Goal: Task Accomplishment & Management: Complete application form

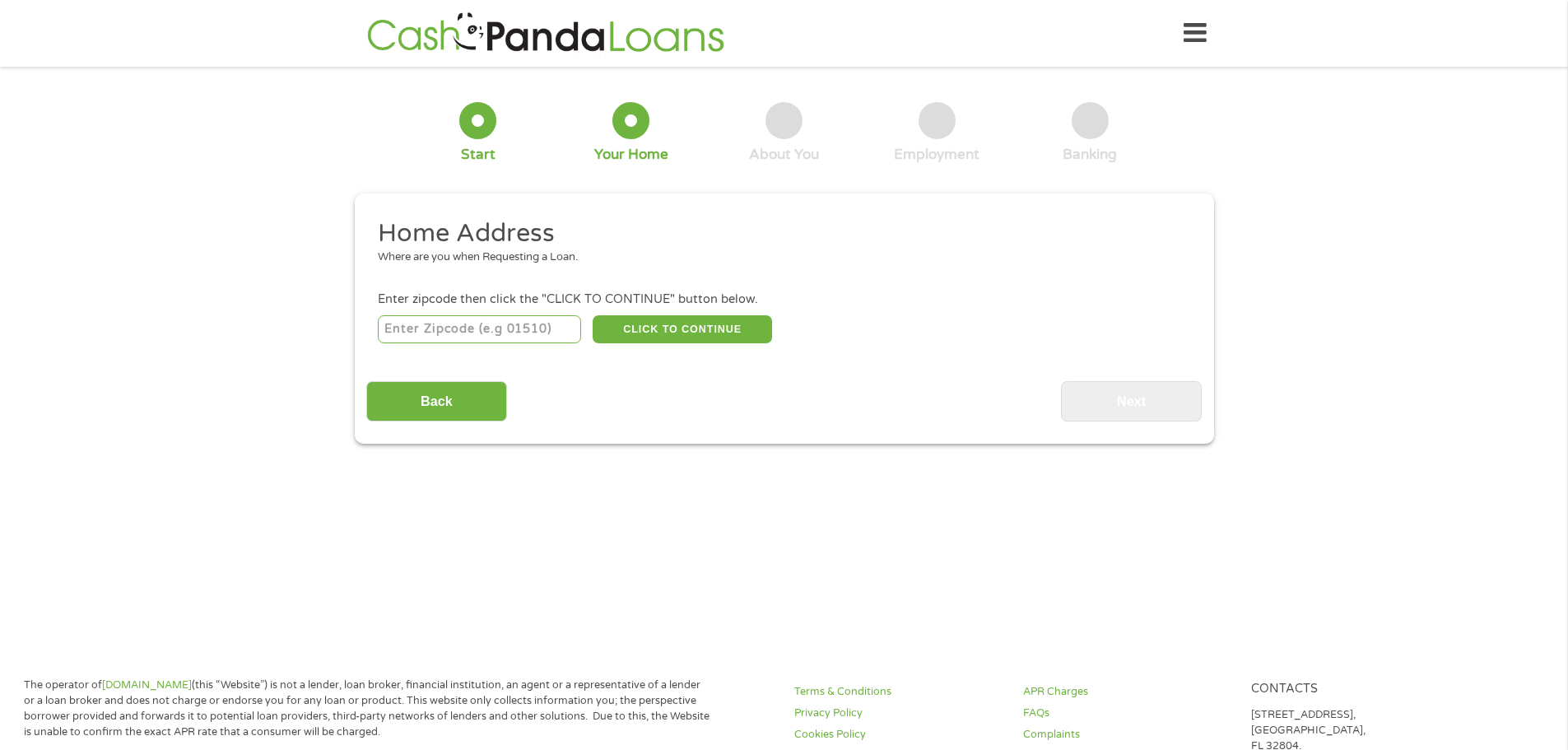
click at [541, 319] on input "number" at bounding box center [479, 329] width 203 height 28
type input "60438"
select select "[US_STATE]"
click at [679, 325] on button "CLICK TO CONTINUE" at bounding box center [682, 329] width 180 height 28
type input "60438"
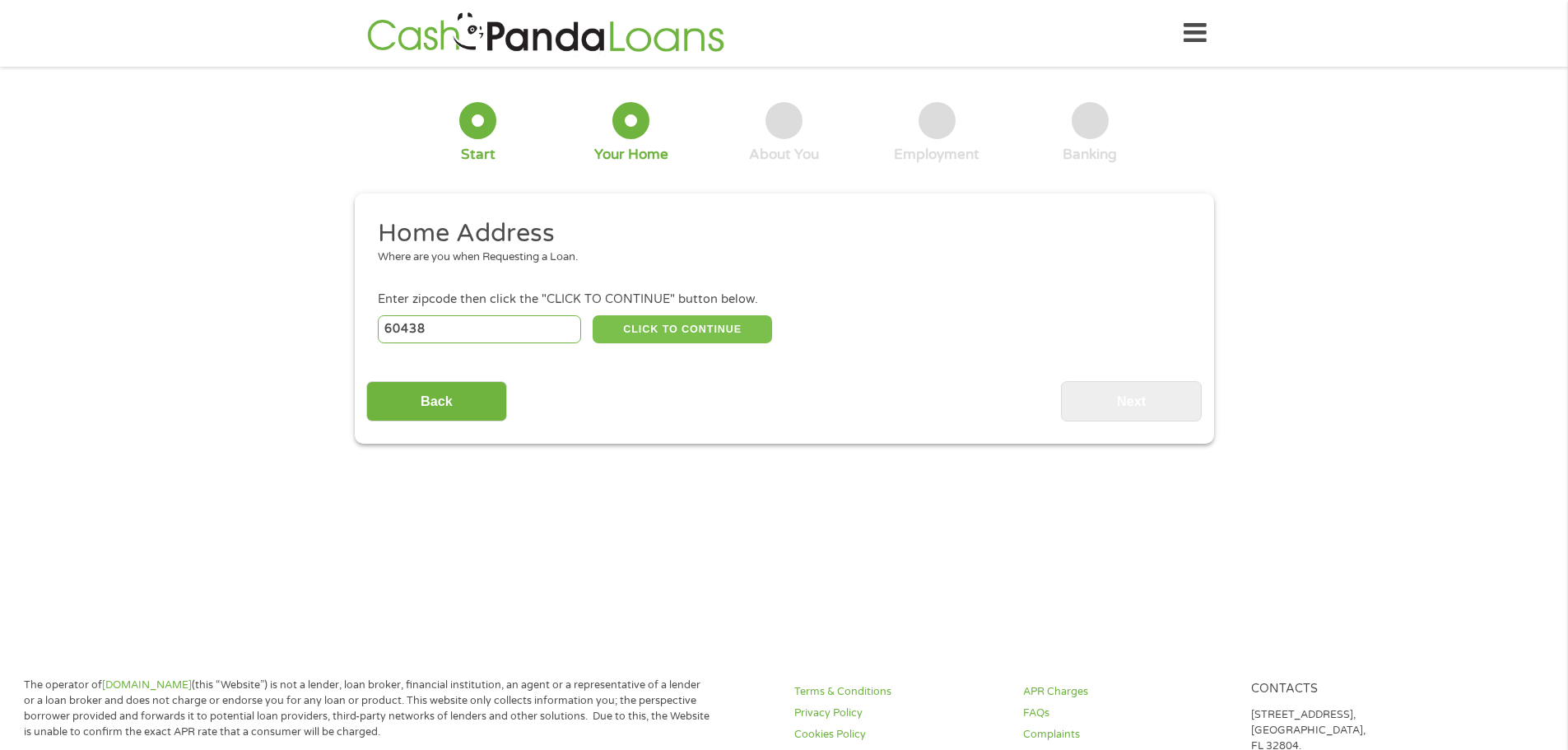
type input "Lansing"
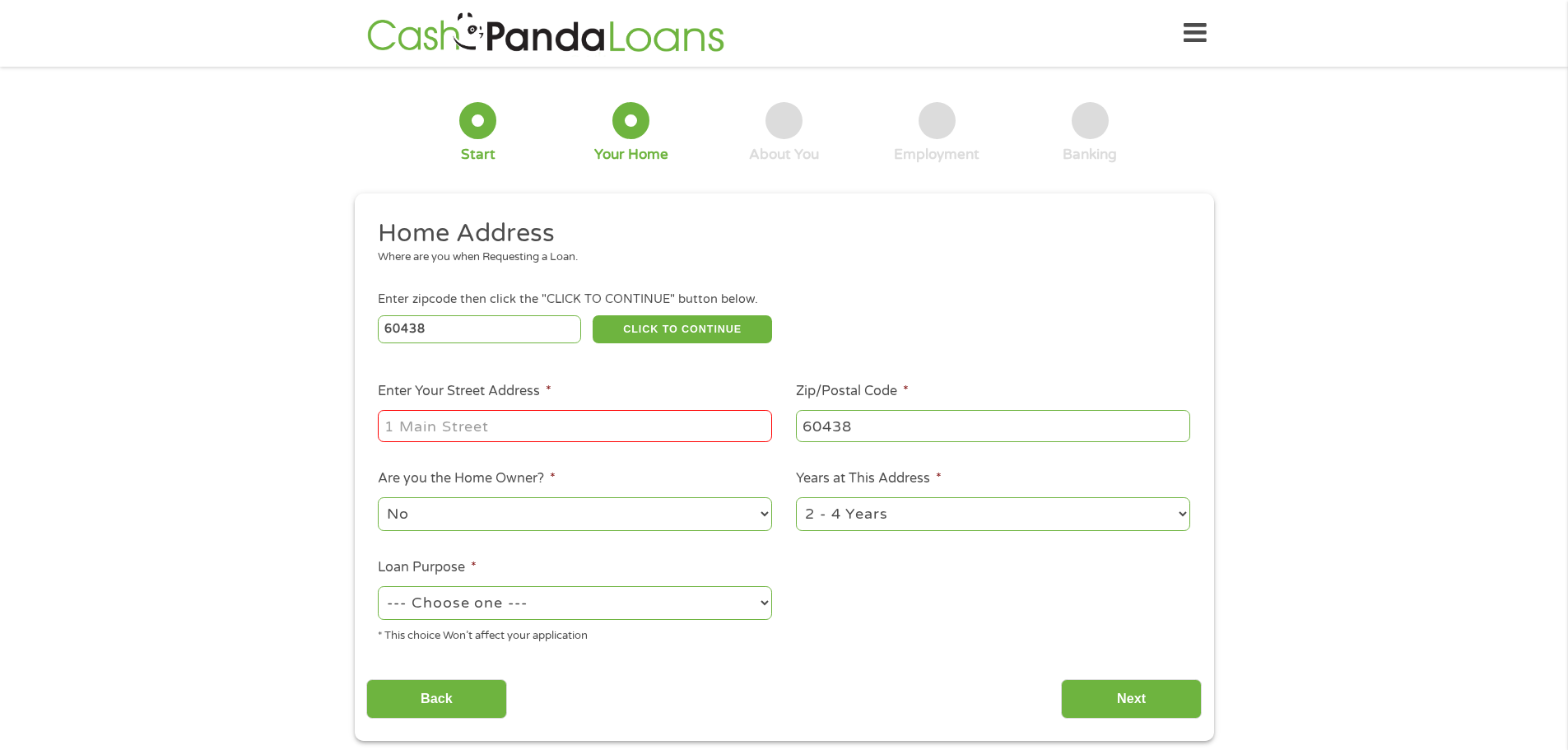
click at [513, 434] on input "Enter Your Street Address *" at bounding box center [575, 426] width 394 height 31
type input "[STREET_ADDRESS][PERSON_NAME]"
click at [585, 519] on select "No Yes" at bounding box center [575, 514] width 394 height 34
click at [378, 497] on select "No Yes" at bounding box center [575, 514] width 394 height 34
click at [655, 598] on select "--- Choose one --- Pay Bills Debt Consolidation Home Improvement Major Purchase…" at bounding box center [575, 603] width 394 height 34
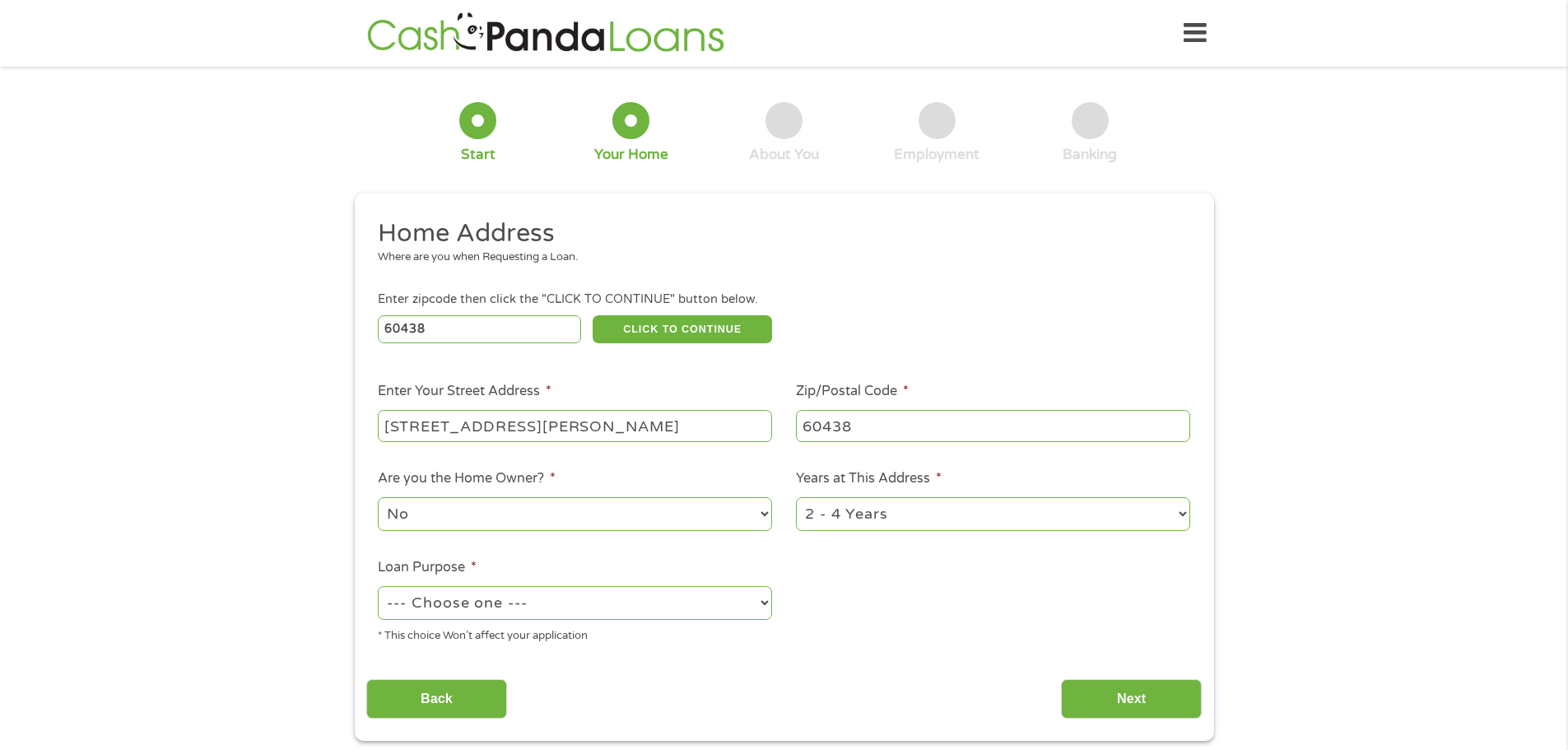
select select "paybills"
click at [378, 586] on select "--- Choose one --- Pay Bills Debt Consolidation Home Improvement Major Purchase…" at bounding box center [575, 603] width 394 height 34
click at [1147, 688] on input "Next" at bounding box center [1130, 699] width 140 height 40
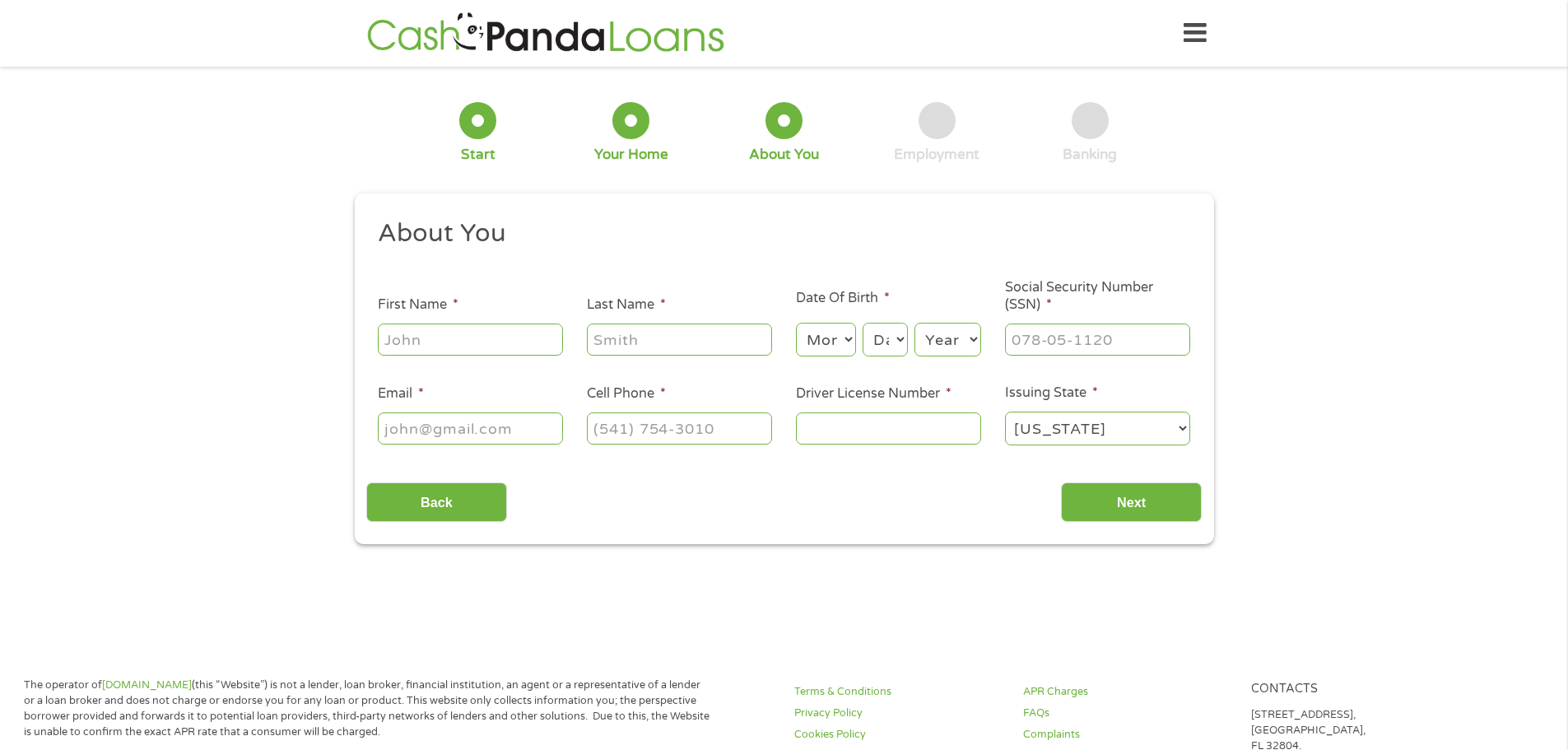
click at [452, 337] on input "First Name *" at bounding box center [471, 339] width 186 height 31
type input "Kaniyah"
type input "[PERSON_NAME]"
type input "[EMAIL_ADDRESS][DOMAIN_NAME]"
type input "[PHONE_NUMBER]"
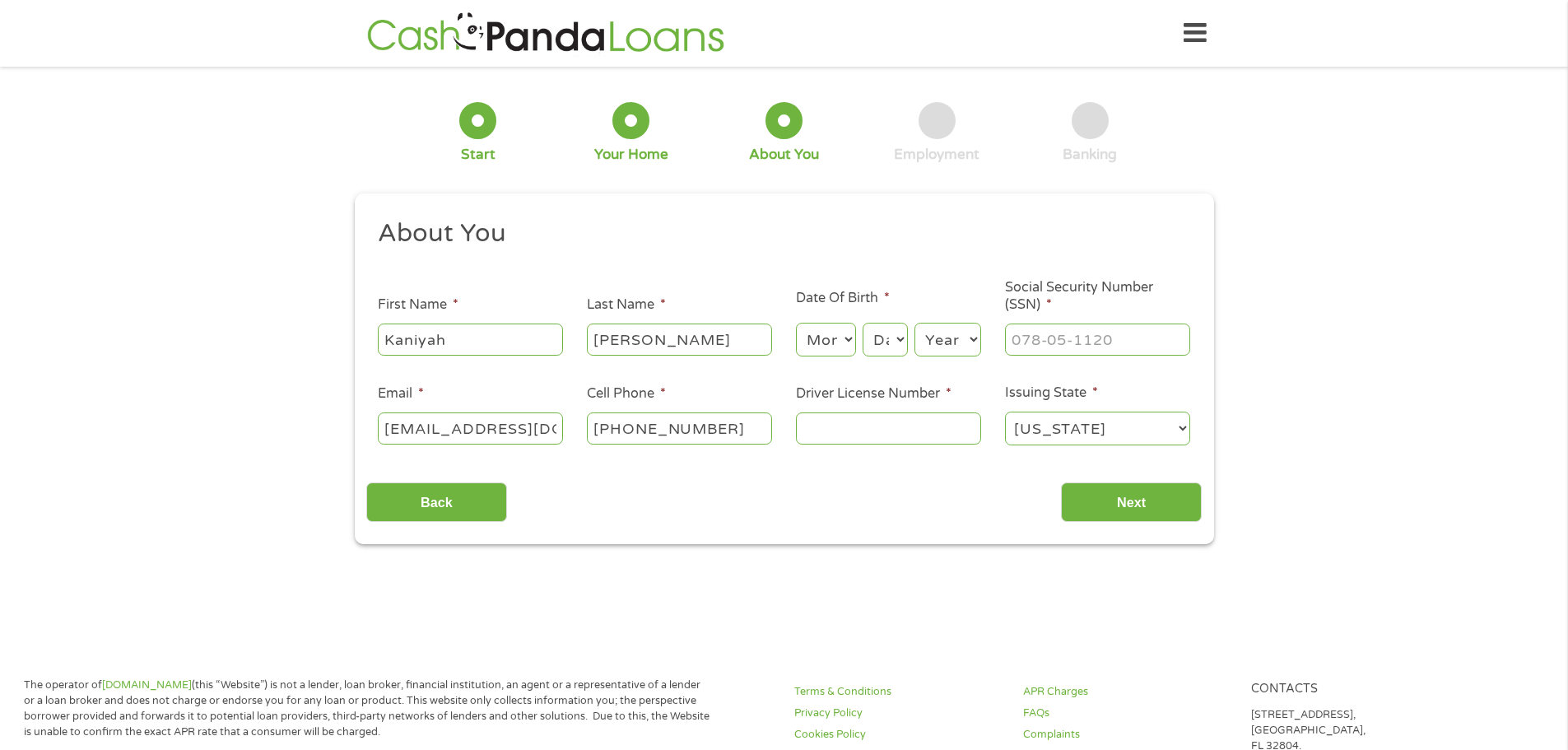
click at [828, 333] on select "Month 1 2 3 4 5 6 7 8 9 10 11 12" at bounding box center [826, 340] width 60 height 34
select select "8"
click at [796, 323] on select "Month 1 2 3 4 5 6 7 8 9 10 11 12" at bounding box center [826, 340] width 60 height 34
click at [882, 339] on select "Day 1 2 3 4 5 6 7 8 9 10 11 12 13 14 15 16 17 18 19 20 21 22 23 24 25 26 27 28 …" at bounding box center [884, 340] width 44 height 34
select select "11"
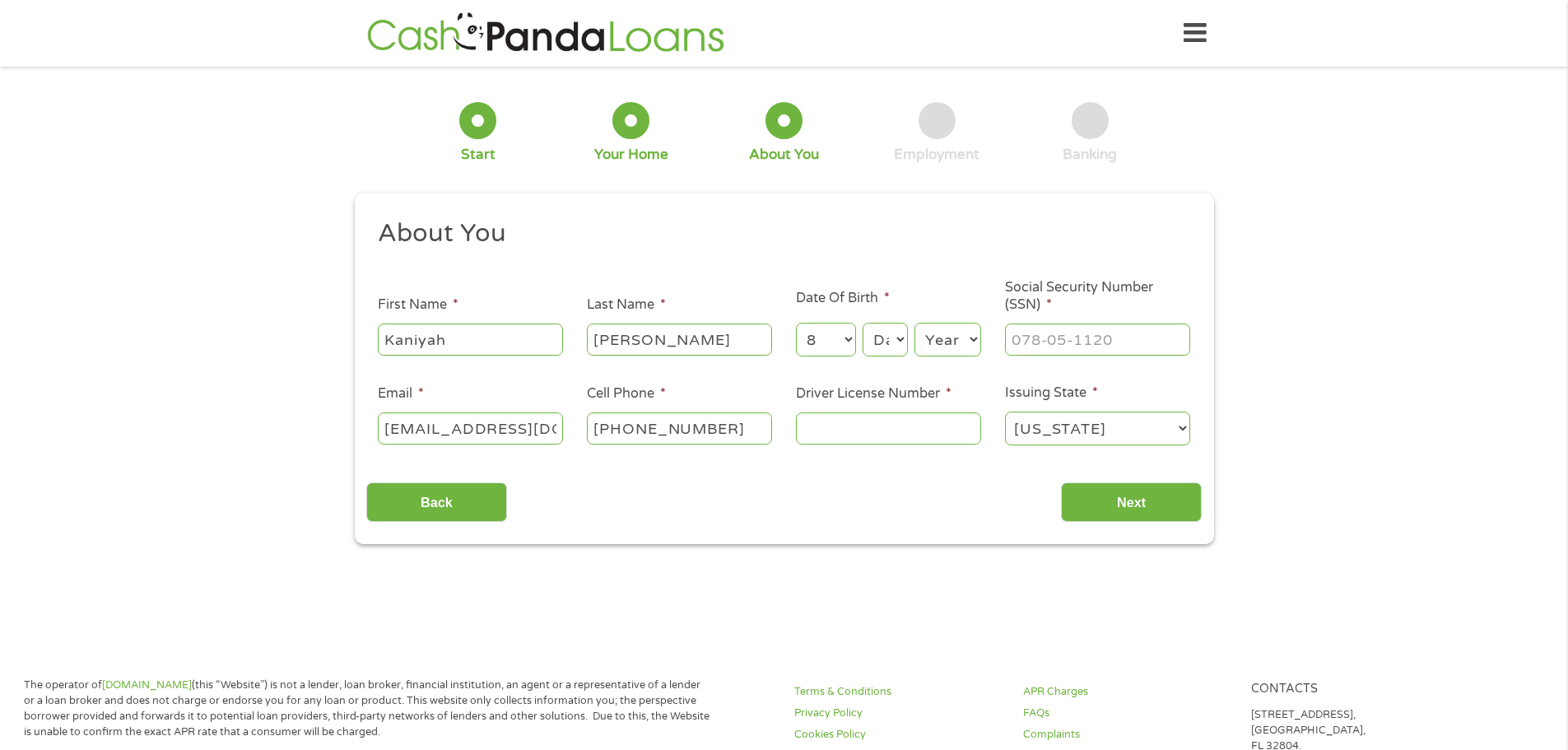
click at [862, 323] on select "Day 1 2 3 4 5 6 7 8 9 10 11 12 13 14 15 16 17 18 19 20 21 22 23 24 25 26 27 28 …" at bounding box center [884, 340] width 44 height 34
click at [957, 341] on select "Year [DATE] 2006 2005 2004 2003 2002 2001 2000 1999 1998 1997 1996 1995 1994 19…" at bounding box center [947, 340] width 66 height 34
select select "2005"
click at [914, 323] on select "Year [DATE] 2006 2005 2004 2003 2002 2001 2000 1999 1998 1997 1996 1995 1994 19…" at bounding box center [947, 340] width 66 height 34
click at [1029, 342] on input "___-__-____" at bounding box center [1098, 339] width 186 height 31
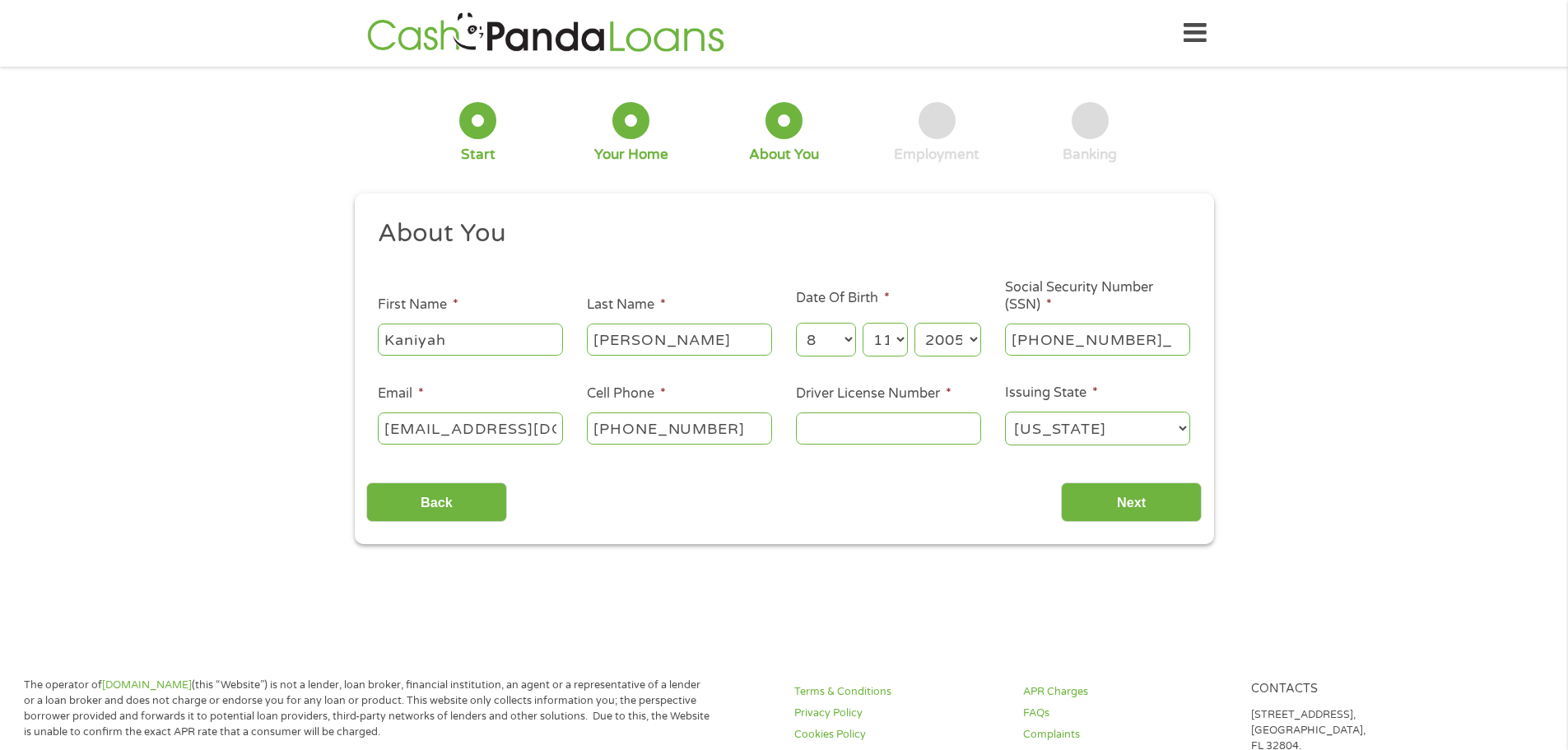
type input "350-04-3542"
click at [893, 436] on input "Driver License Number *" at bounding box center [889, 427] width 186 height 31
type input "W45251405828"
click at [1125, 508] on input "Next" at bounding box center [1130, 502] width 140 height 40
click at [1172, 496] on input "Next" at bounding box center [1130, 502] width 140 height 40
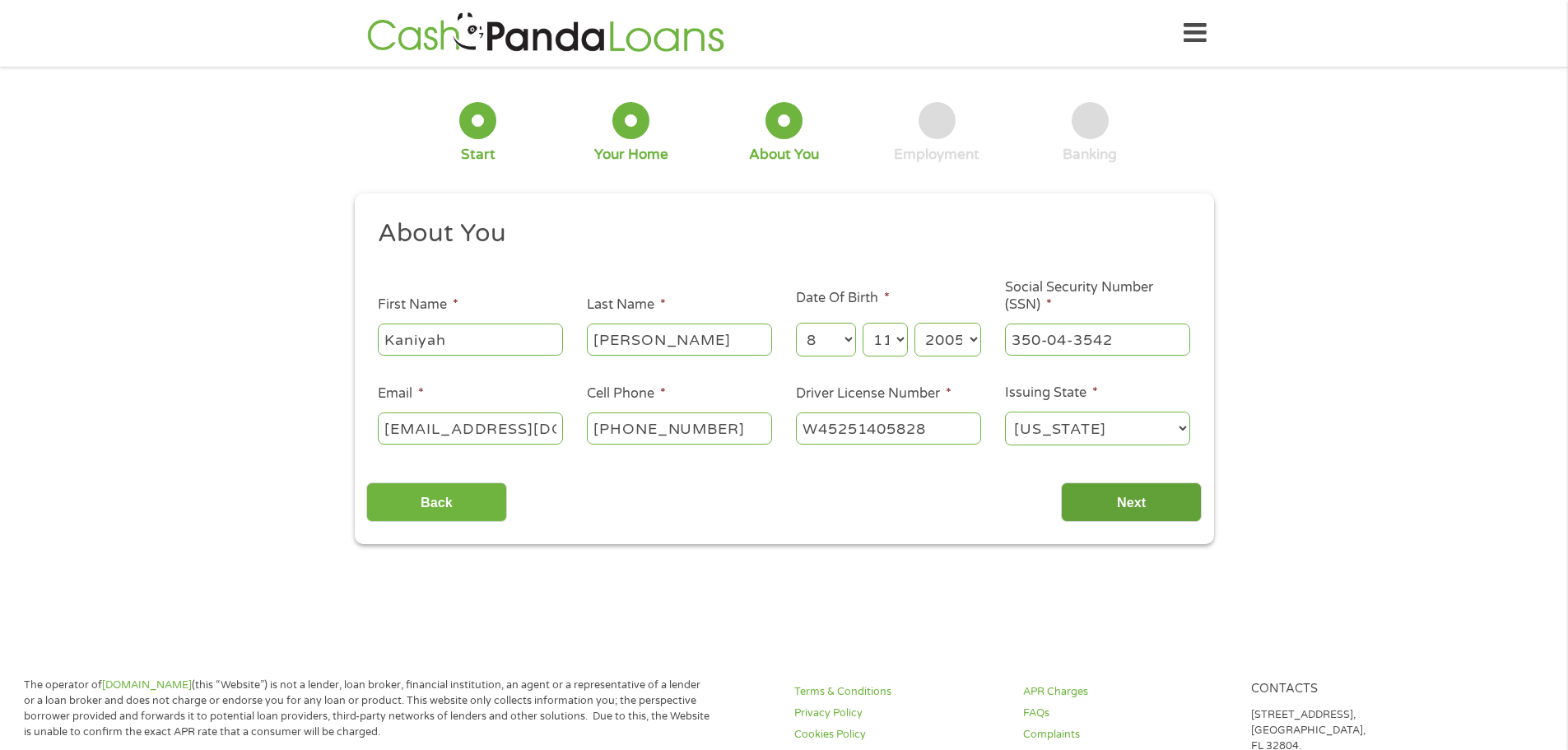
click at [1153, 500] on input "Next" at bounding box center [1130, 502] width 140 height 40
click at [1153, 500] on input "Next" at bounding box center [1130, 502] width 140 height 40
click at [1107, 428] on select "[US_STATE] [US_STATE] [US_STATE] [US_STATE] [US_STATE] [US_STATE] [US_STATE] [U…" at bounding box center [1098, 428] width 186 height 34
click at [1005, 411] on select "[US_STATE] [US_STATE] [US_STATE] [US_STATE] [US_STATE] [US_STATE] [US_STATE] [U…" at bounding box center [1098, 428] width 186 height 34
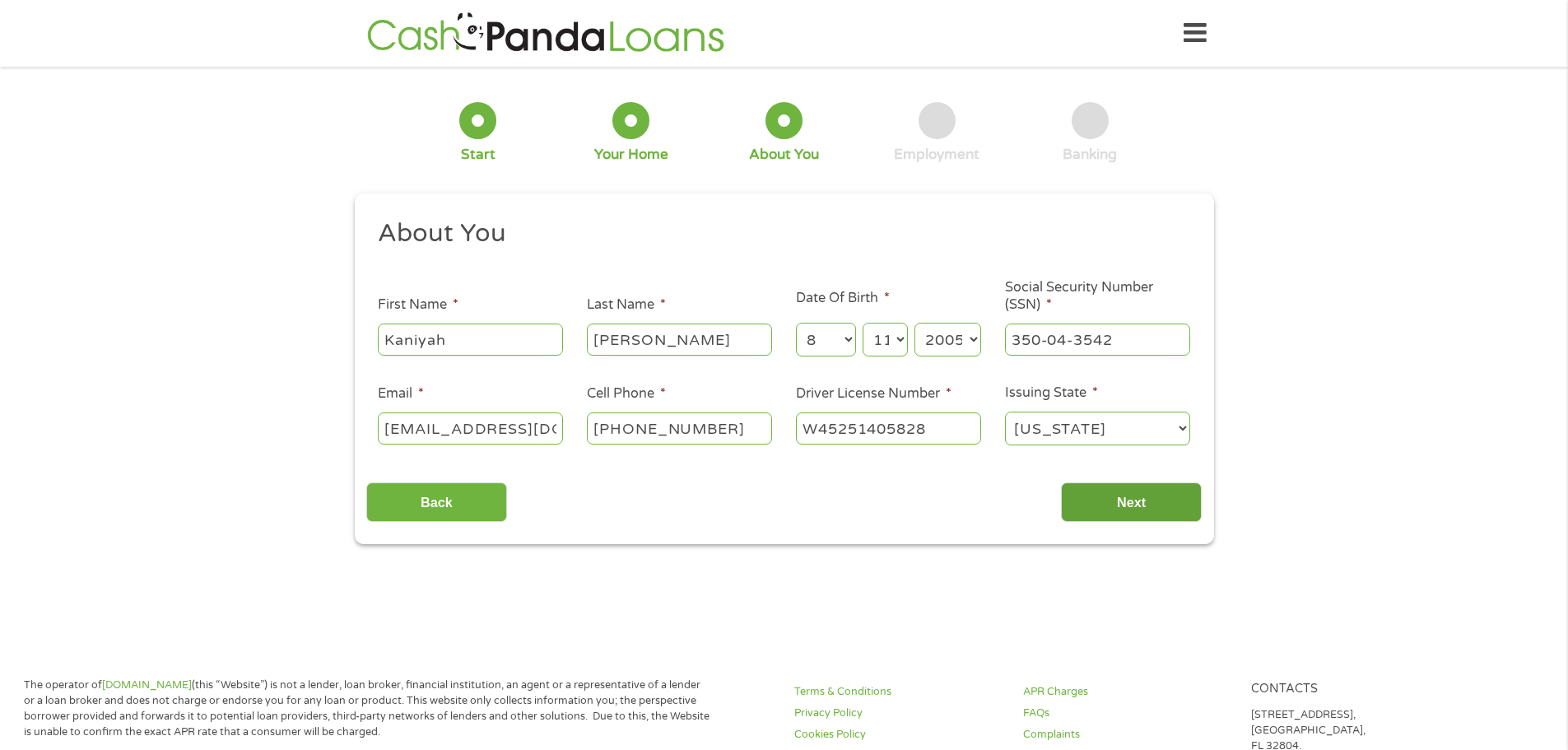
click at [1137, 492] on input "Next" at bounding box center [1130, 502] width 140 height 40
click at [1146, 493] on input "Next" at bounding box center [1130, 502] width 140 height 40
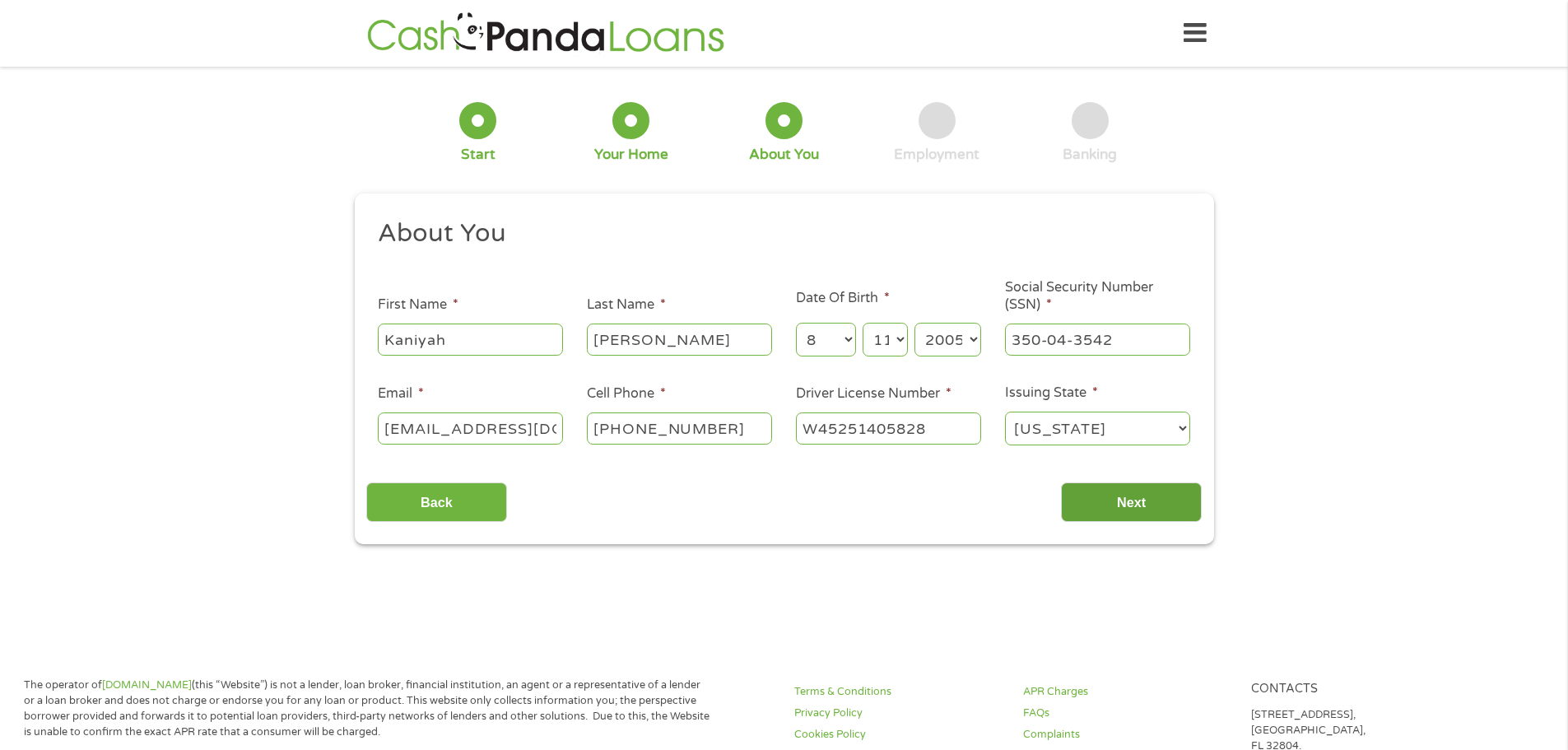
click at [1146, 493] on input "Next" at bounding box center [1130, 502] width 140 height 40
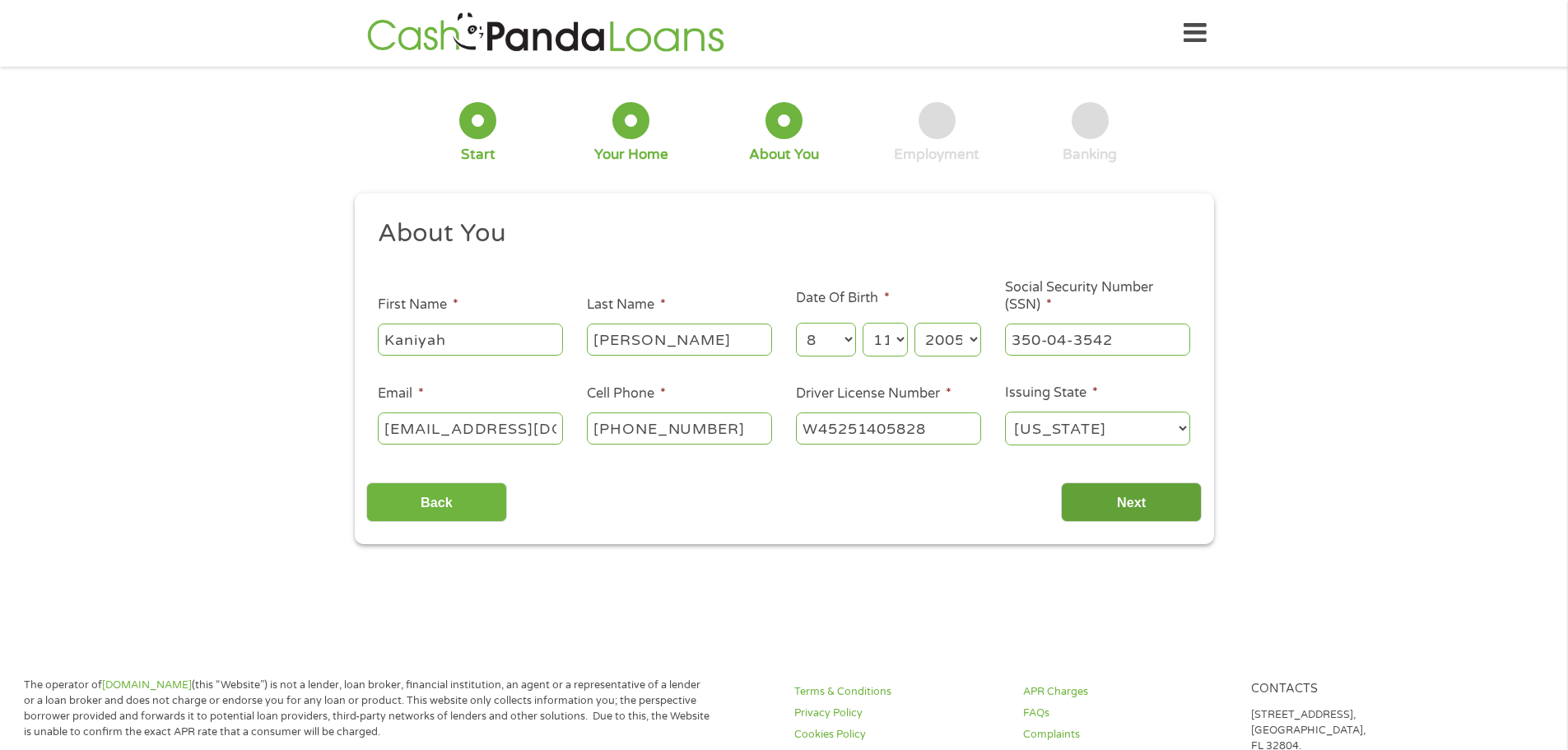
click at [1146, 493] on input "Next" at bounding box center [1130, 502] width 140 height 40
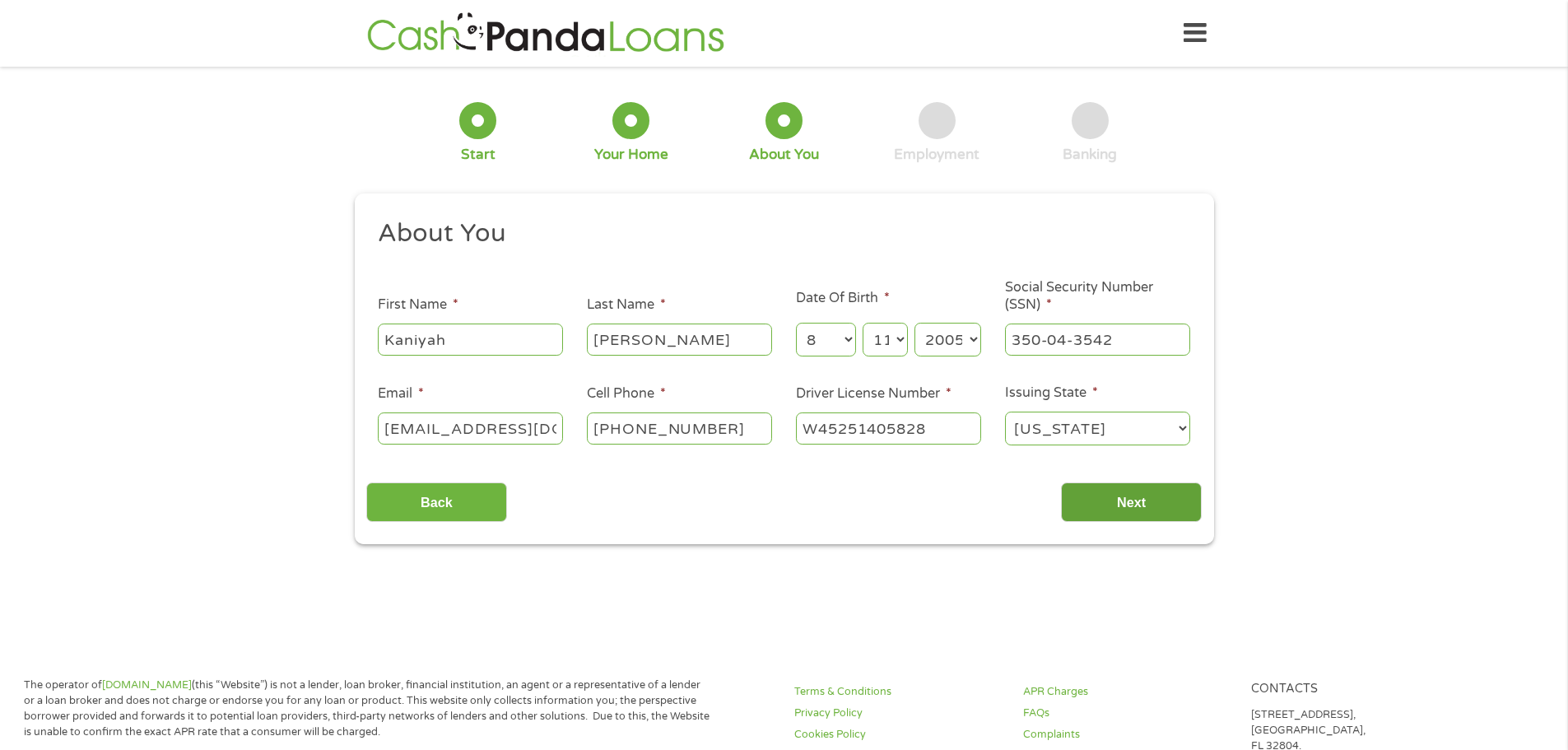
click at [1146, 493] on input "Next" at bounding box center [1130, 502] width 140 height 40
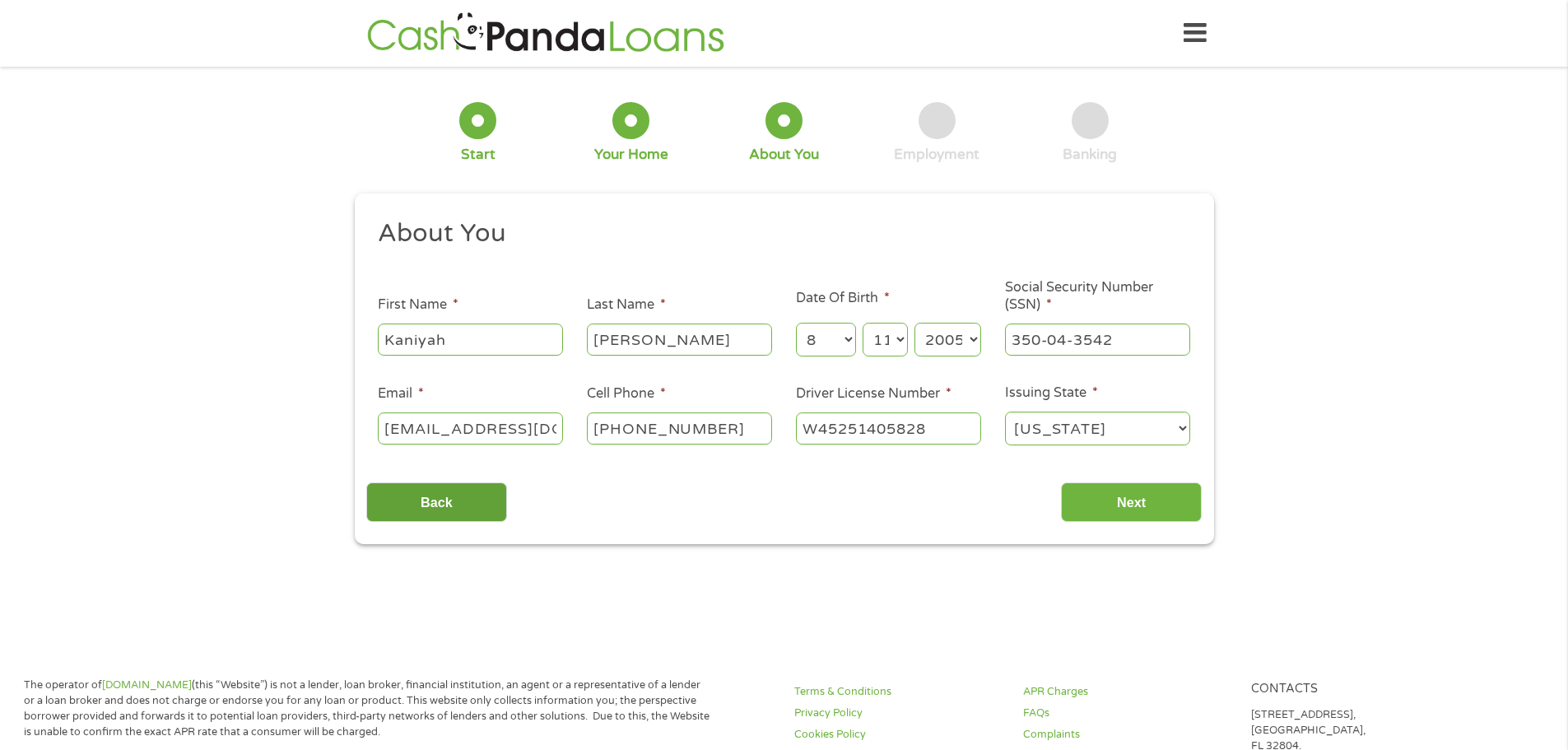
click at [444, 496] on input "Back" at bounding box center [436, 502] width 140 height 40
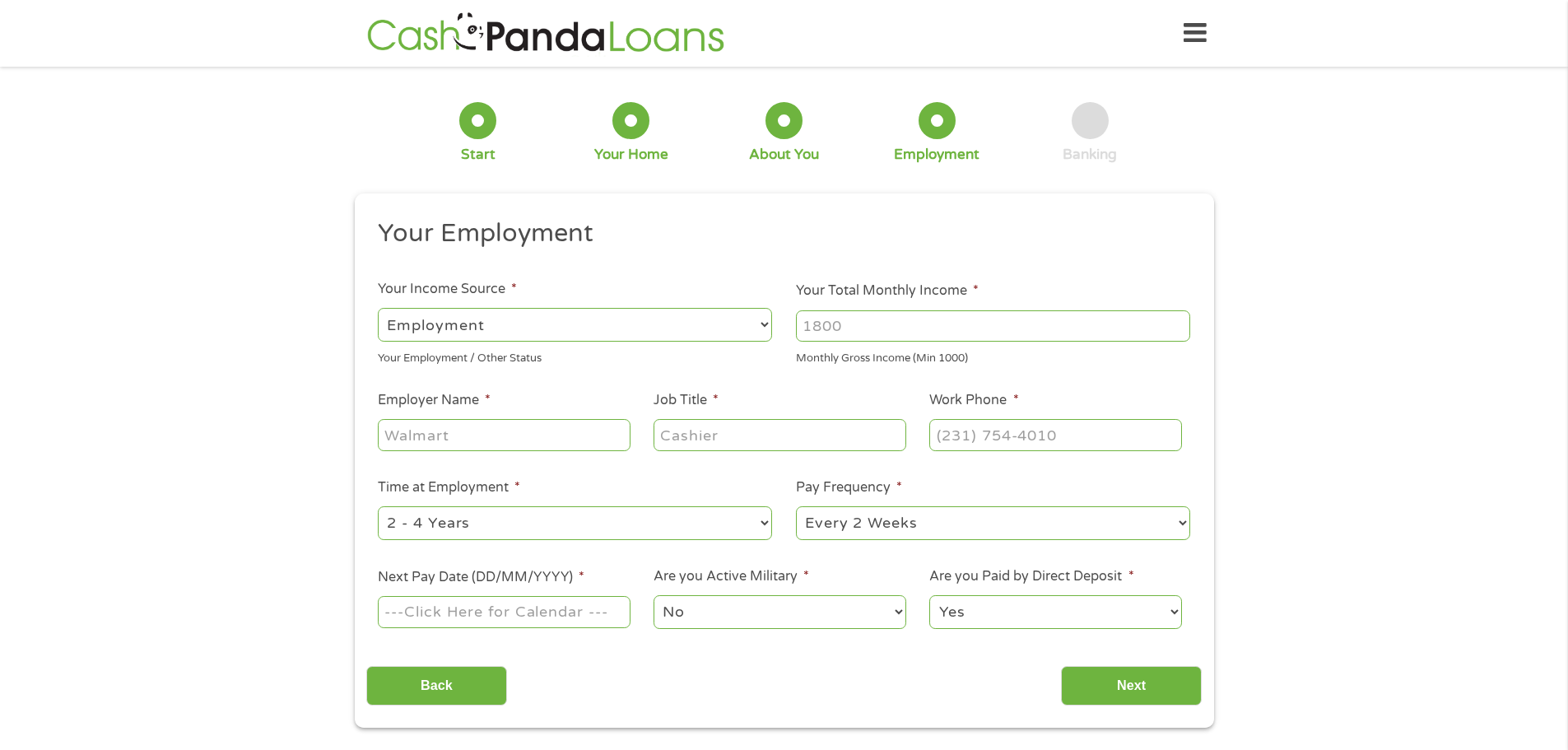
click at [620, 325] on select "--- Choose one --- Employment [DEMOGRAPHIC_DATA] Benefits" at bounding box center [575, 325] width 394 height 34
click at [378, 308] on select "--- Choose one --- Employment [DEMOGRAPHIC_DATA] Benefits" at bounding box center [575, 325] width 394 height 34
click at [878, 318] on input "Your Total Monthly Income *" at bounding box center [993, 326] width 394 height 31
click at [532, 434] on input "Employer Name *" at bounding box center [504, 434] width 252 height 31
type input "BEST BUY"
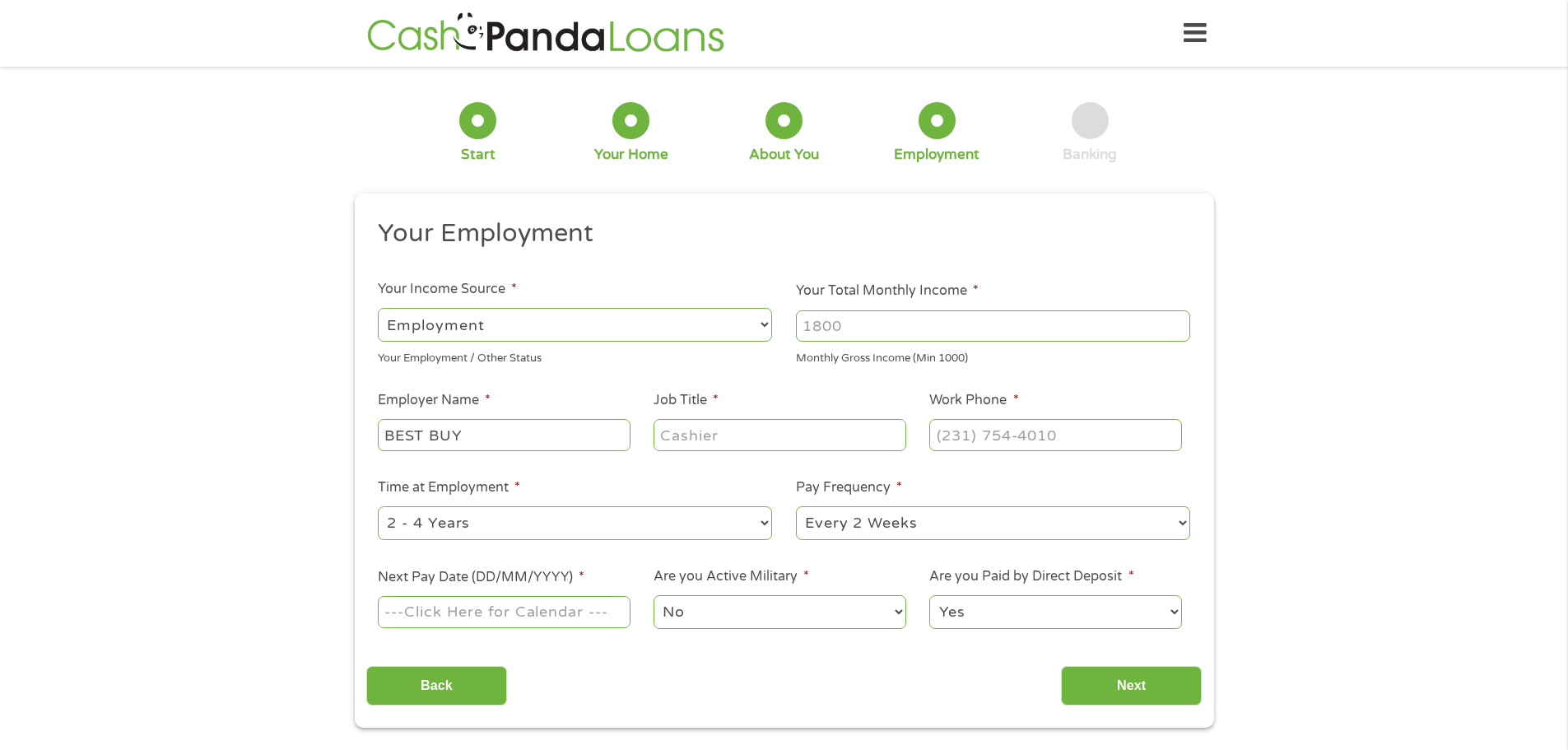
click at [708, 443] on input "Job Title *" at bounding box center [780, 434] width 252 height 31
type input "SALES ADVISOR"
click at [1094, 430] on input "(___) ___-____" at bounding box center [1056, 434] width 252 height 31
click at [947, 435] on input "(___) ___-____" at bounding box center [1056, 434] width 252 height 31
click at [947, 440] on input "(___) ___-____" at bounding box center [1056, 434] width 252 height 31
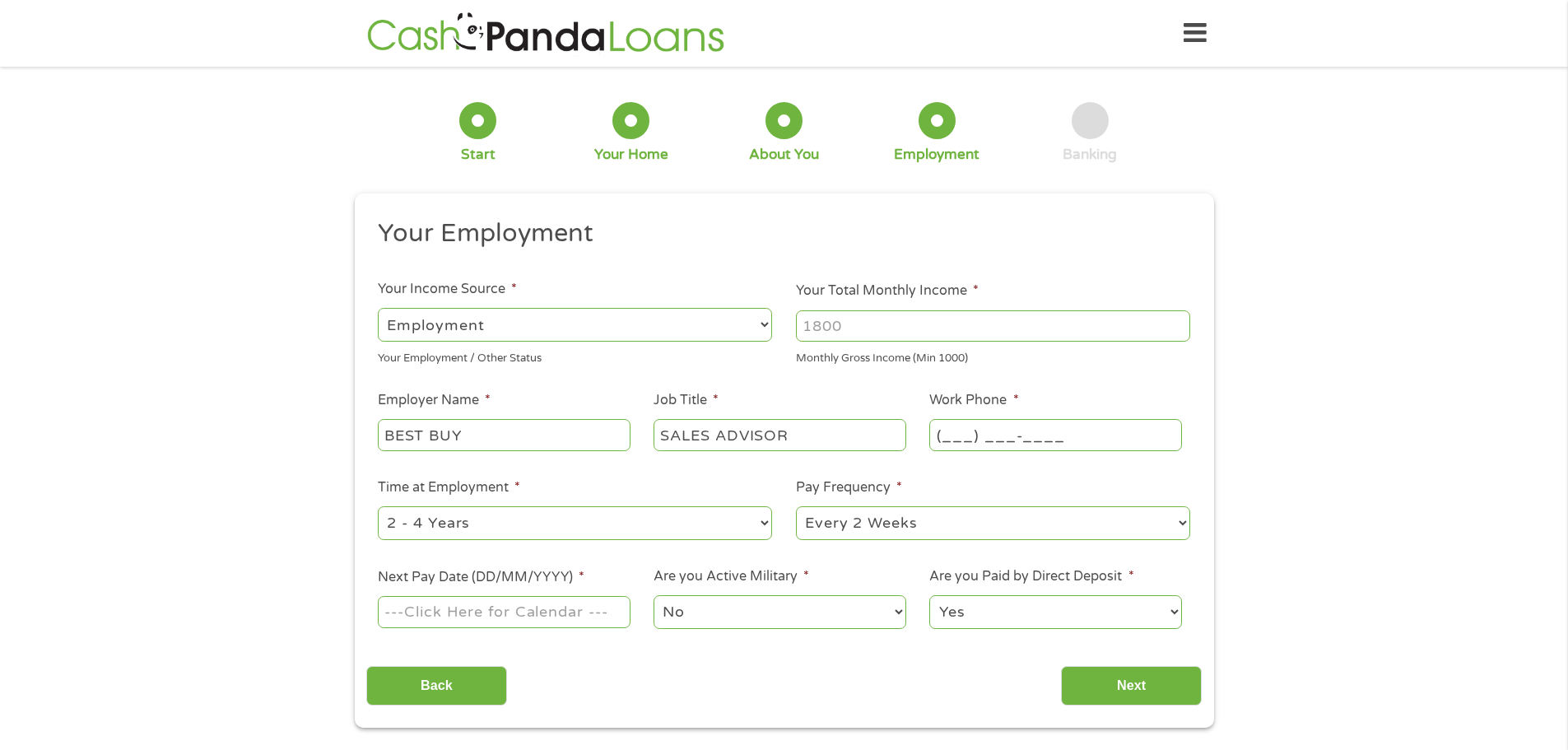
click at [946, 439] on input "(___) ___-____" at bounding box center [1056, 434] width 252 height 31
click at [945, 439] on input "(___) ___-____" at bounding box center [1056, 434] width 252 height 31
type input "[PHONE_NUMBER]"
click at [875, 335] on input "Your Total Monthly Income *" at bounding box center [993, 326] width 394 height 31
type input "5000"
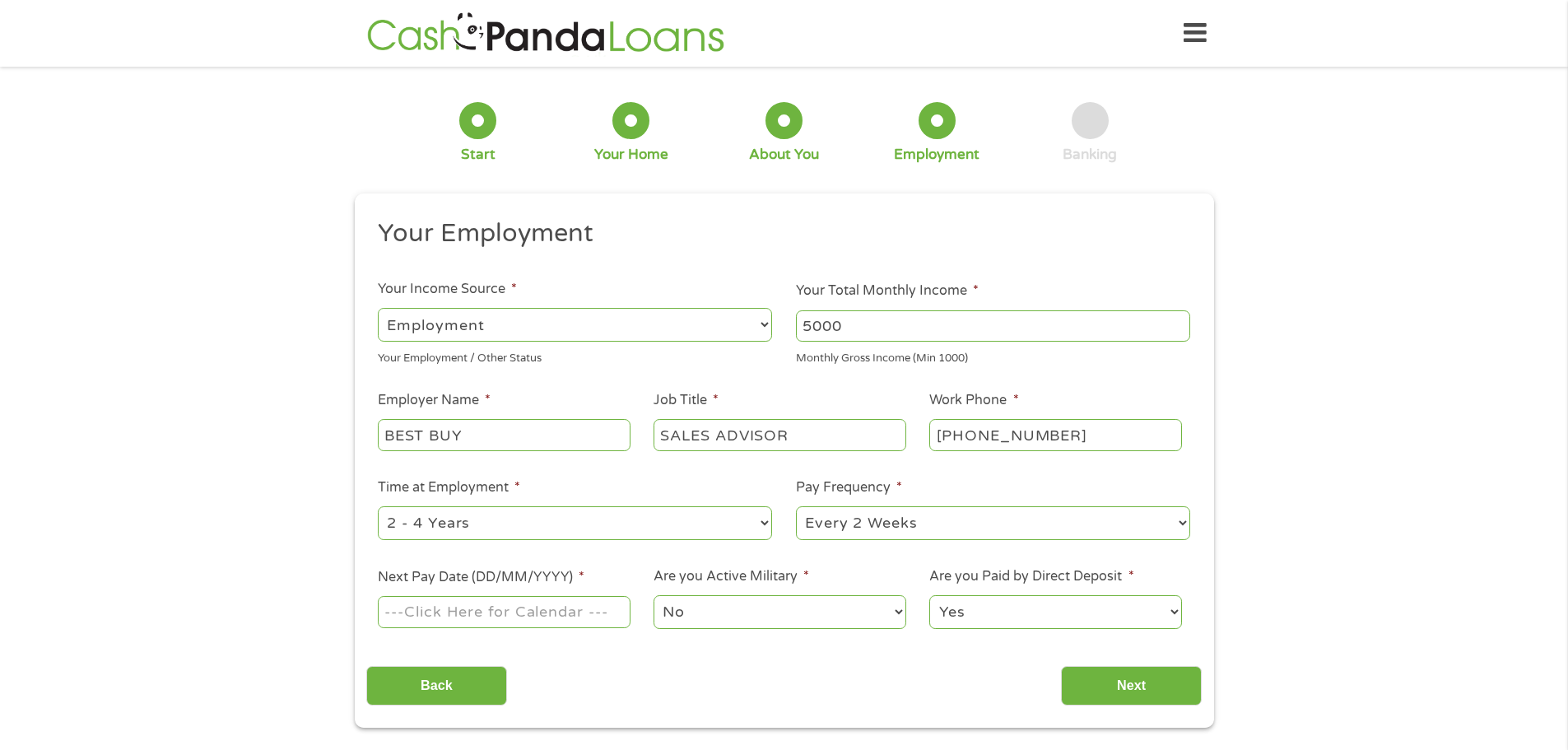
click at [529, 628] on div at bounding box center [504, 612] width 252 height 37
click at [535, 621] on input "Next Pay Date (DD/MM/YYYY) *" at bounding box center [504, 611] width 252 height 31
click at [545, 619] on input "Next Pay Date (DD/MM/YYYY) *" at bounding box center [504, 611] width 252 height 31
drag, startPoint x: 545, startPoint y: 619, endPoint x: 485, endPoint y: 614, distance: 60.2
click at [485, 614] on input "Next Pay Date (DD/MM/YYYY) *" at bounding box center [504, 611] width 252 height 31
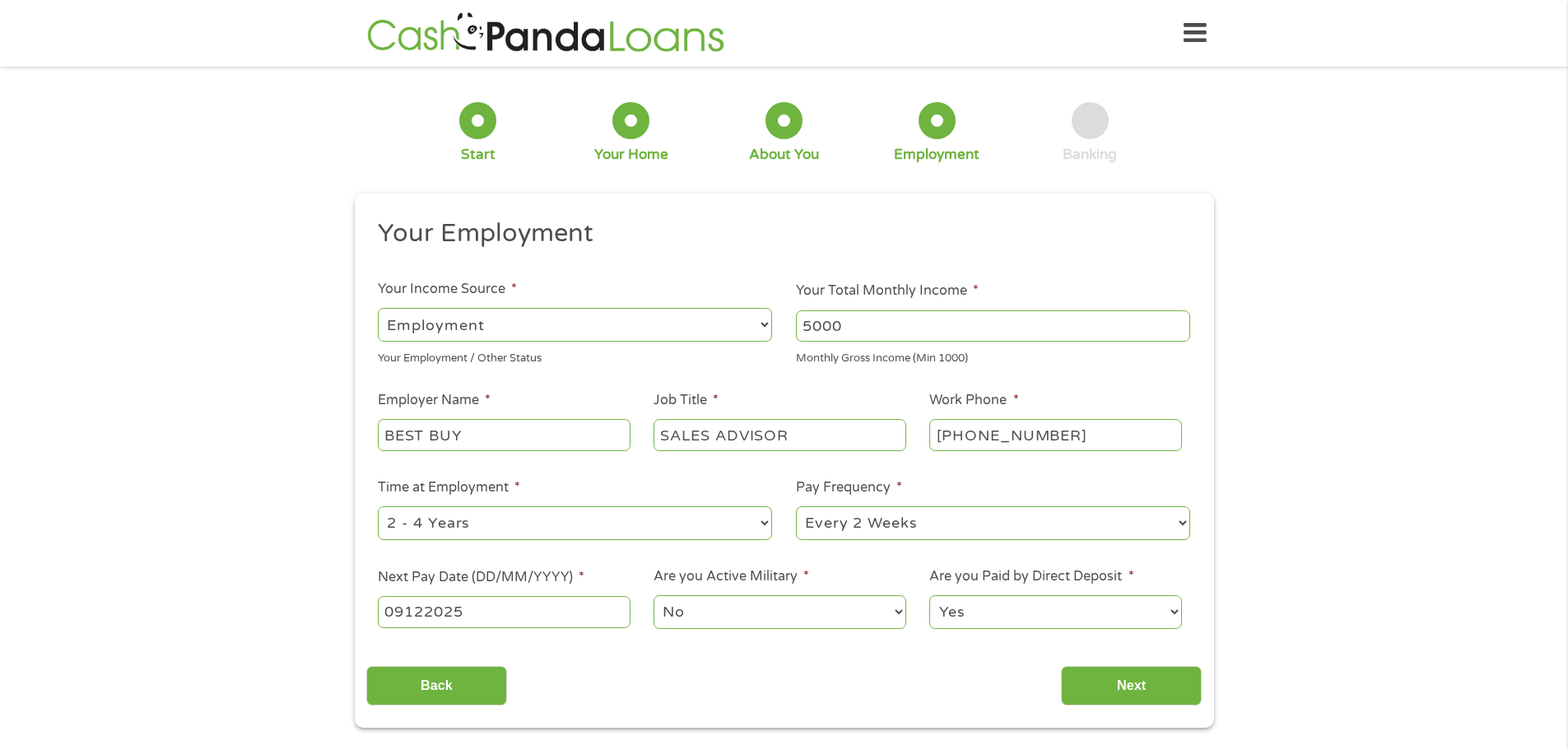
type input "09122025"
click at [679, 607] on select "No Yes" at bounding box center [780, 612] width 252 height 34
click at [654, 595] on select "No Yes" at bounding box center [780, 612] width 252 height 34
click at [1119, 693] on input "Next" at bounding box center [1130, 685] width 140 height 40
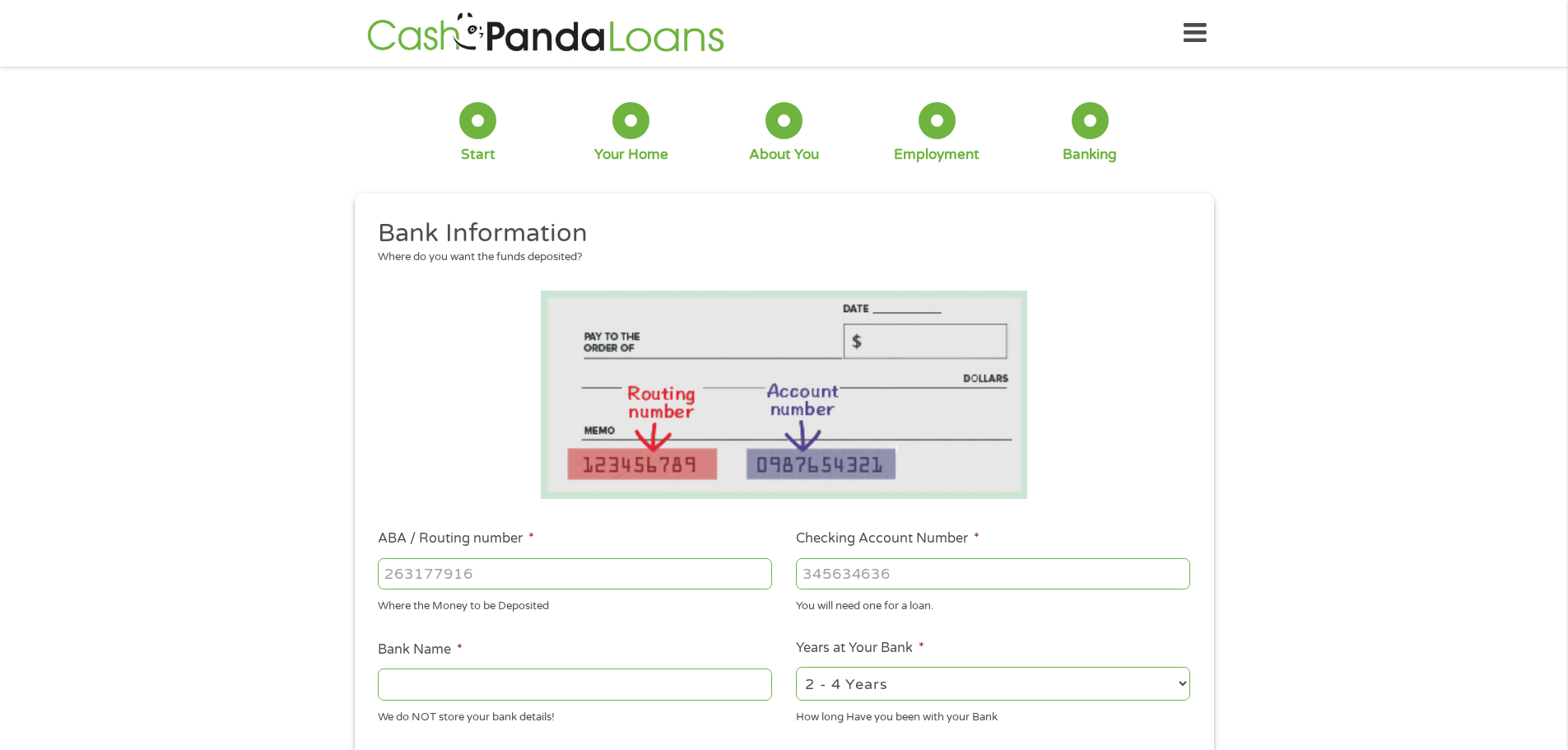
click at [541, 574] on input "ABA / Routing number *" at bounding box center [575, 574] width 394 height 31
type input "071000013"
type input "JPMORGAN CHASE BANK NA"
type input "071000013"
click at [967, 583] on input "Checking Account Number *" at bounding box center [993, 574] width 394 height 31
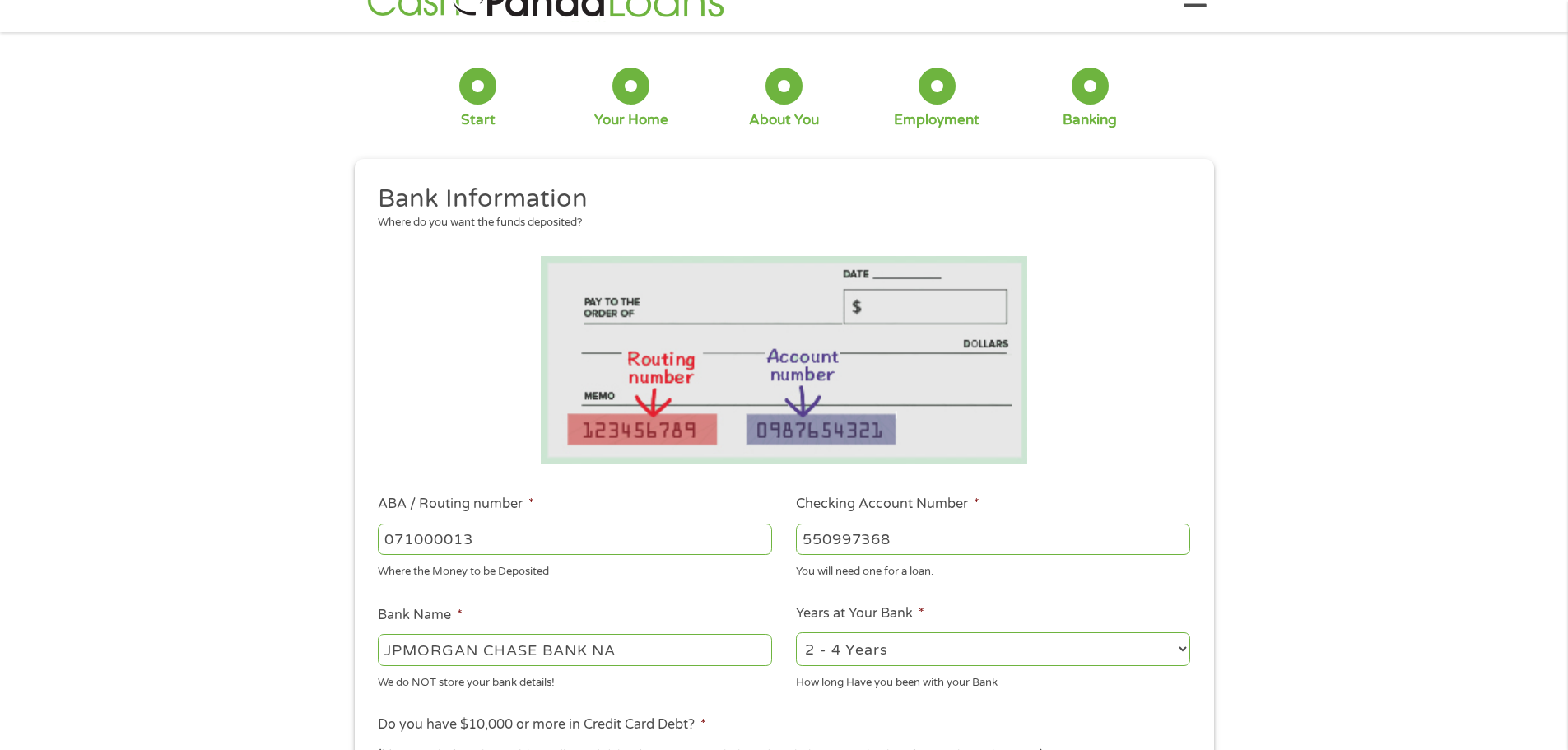
scroll to position [247, 0]
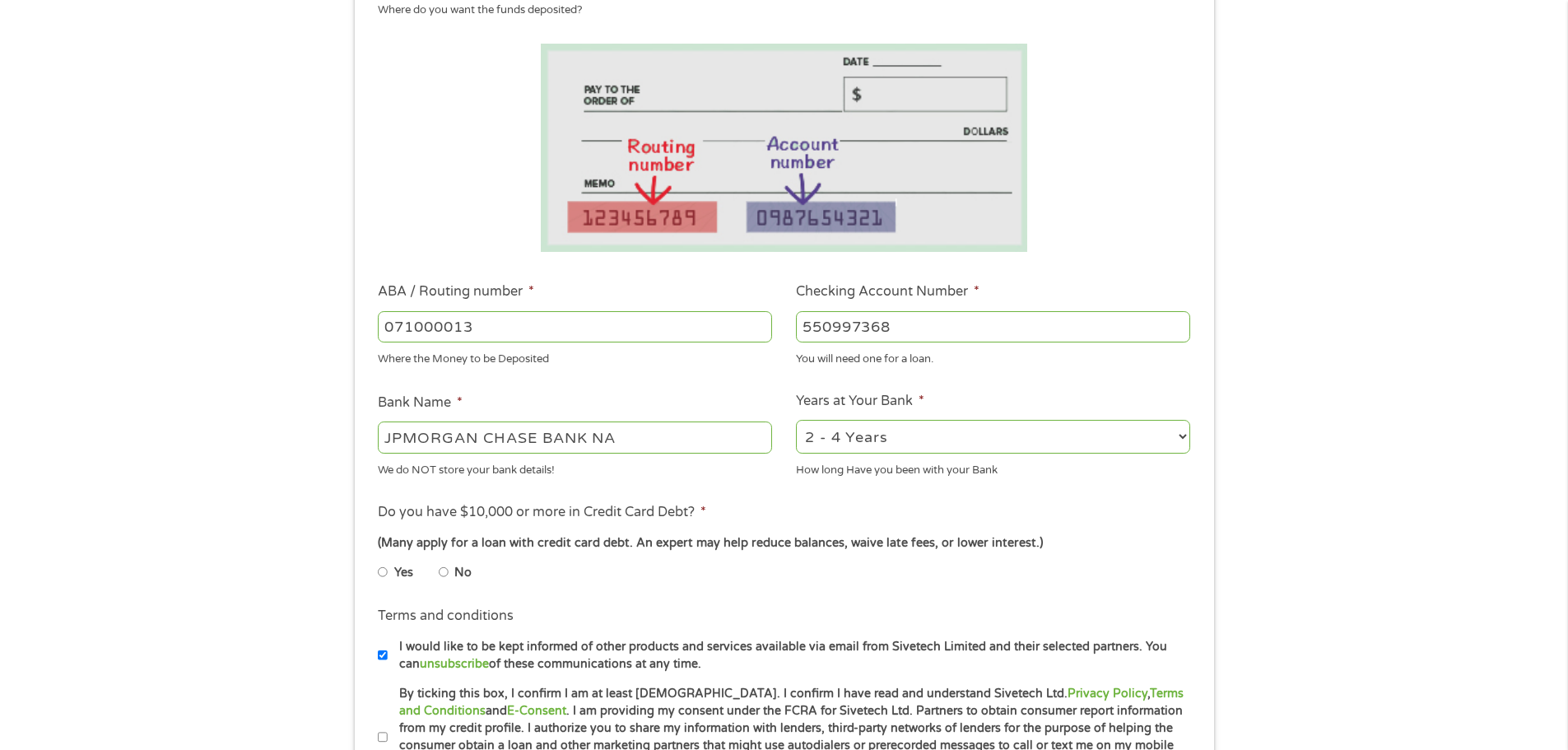
type input "550997368"
click at [399, 579] on label "Yes" at bounding box center [403, 572] width 19 height 18
click at [387, 579] on input "Yes" at bounding box center [383, 572] width 10 height 26
radio input "true"
click at [448, 568] on input "No" at bounding box center [444, 572] width 10 height 26
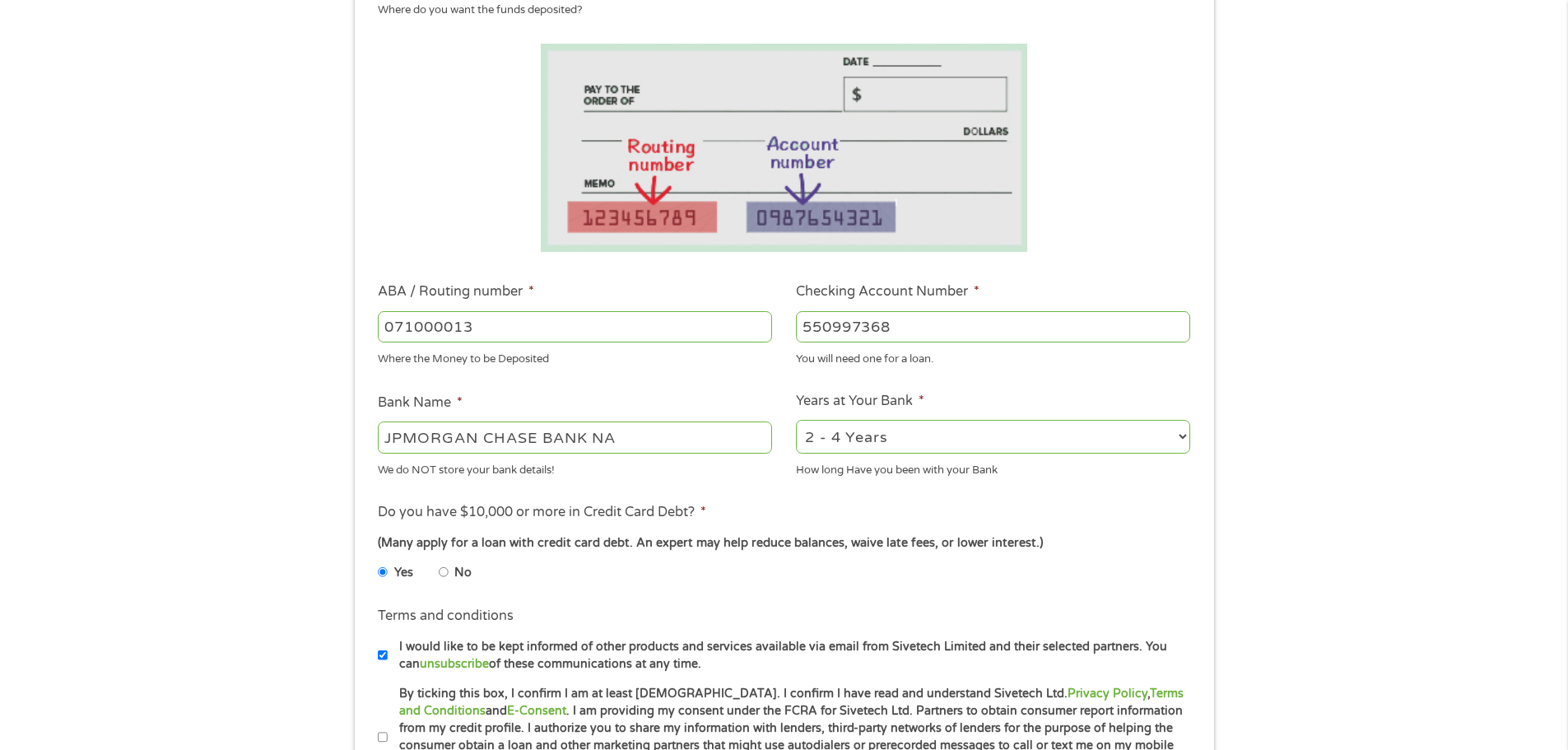
radio input "true"
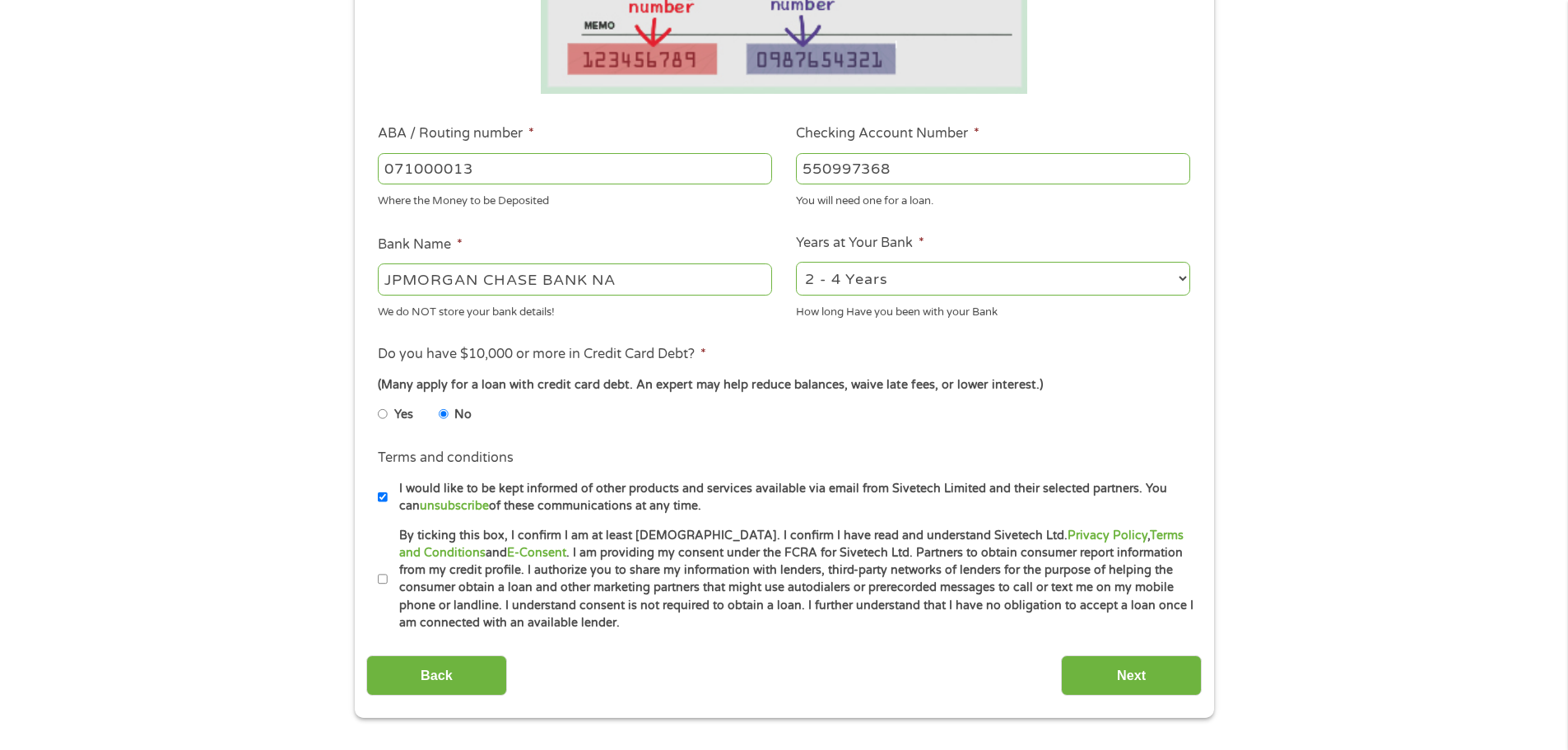
scroll to position [494, 0]
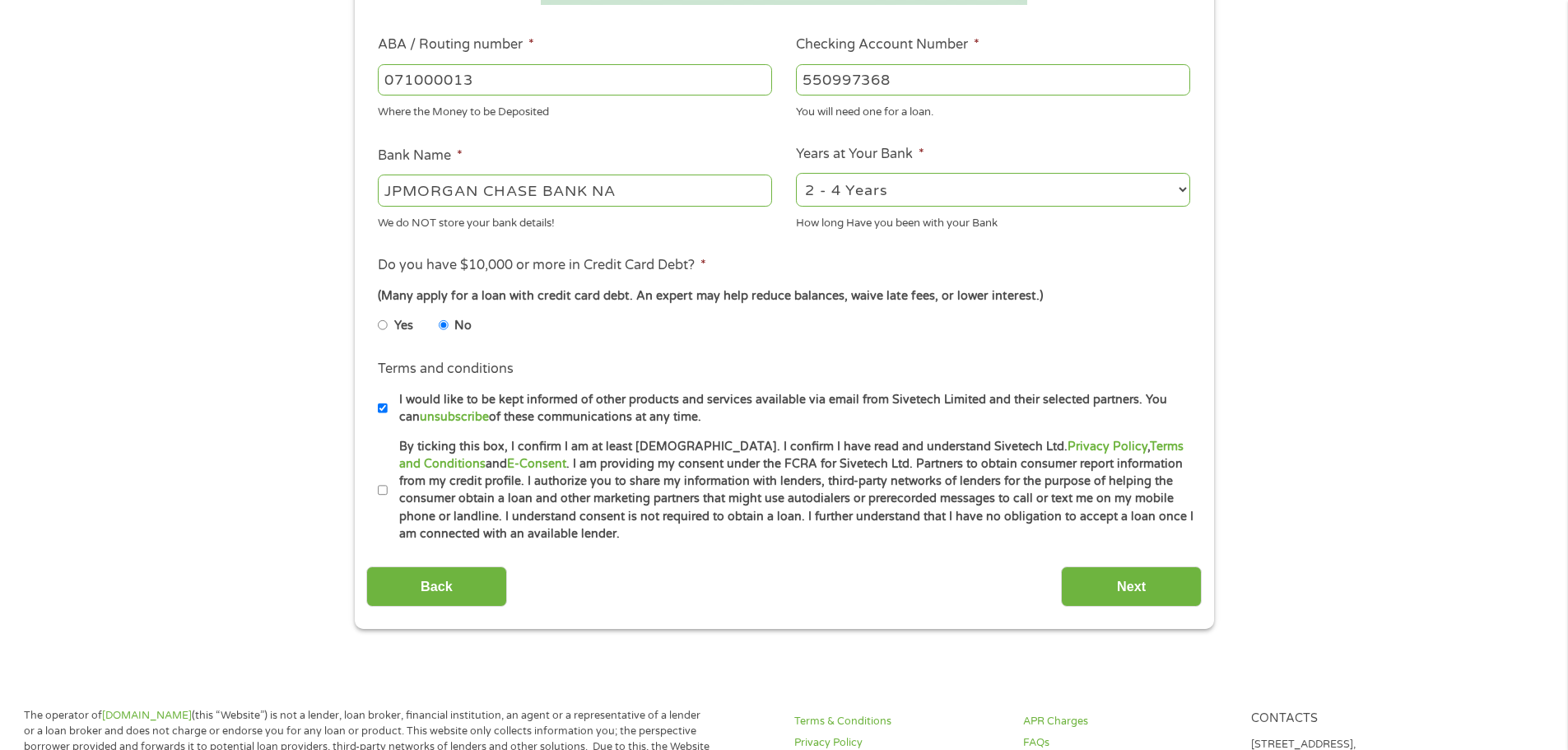
click at [560, 483] on label "By ticking this box, I confirm I am at least [DEMOGRAPHIC_DATA]. I confirm I ha…" at bounding box center [791, 490] width 808 height 106
click at [387, 483] on input "By ticking this box, I confirm I am at least [DEMOGRAPHIC_DATA]. I confirm I ha…" at bounding box center [383, 490] width 10 height 26
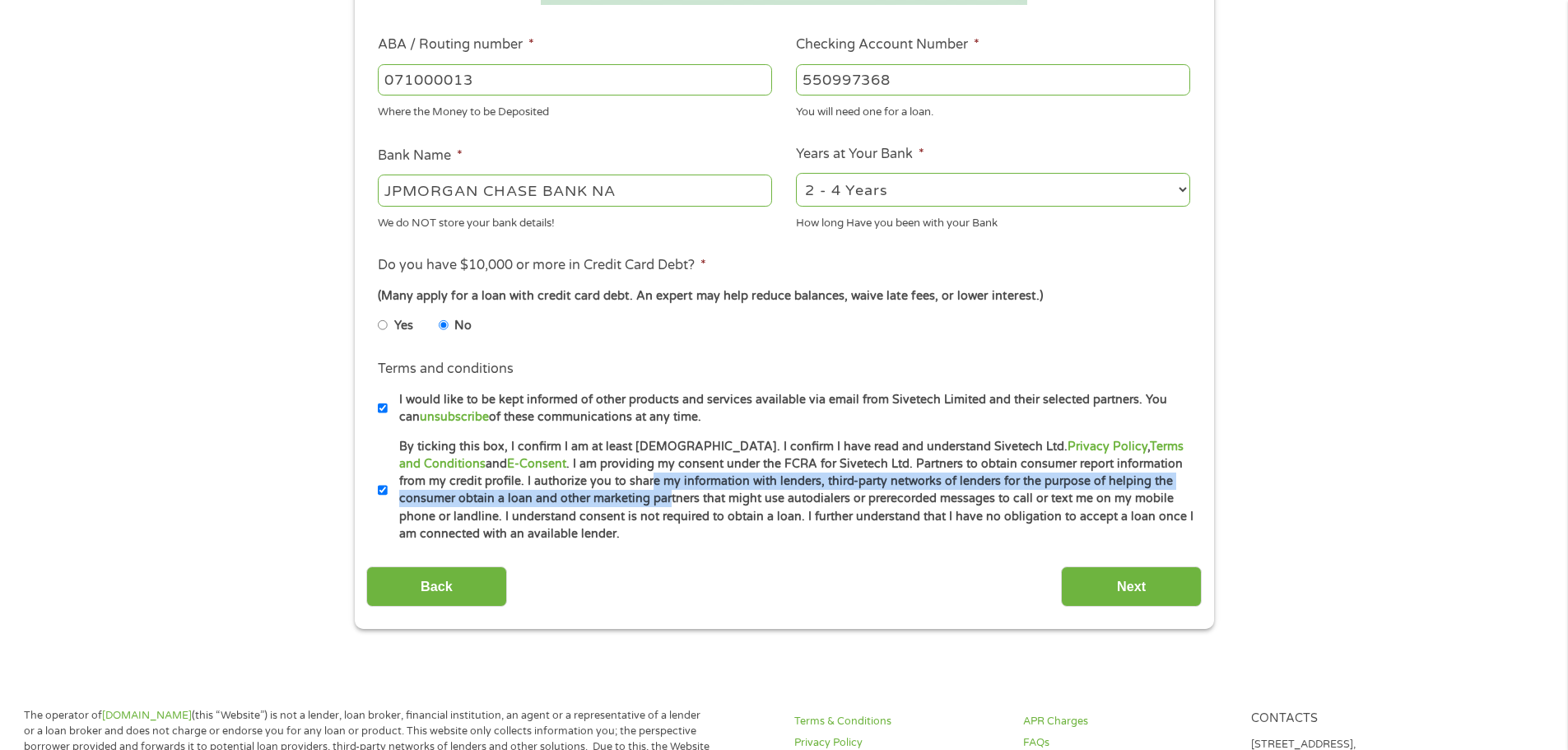
click at [562, 490] on label "By ticking this box, I confirm I am at least [DEMOGRAPHIC_DATA]. I confirm I ha…" at bounding box center [791, 490] width 808 height 106
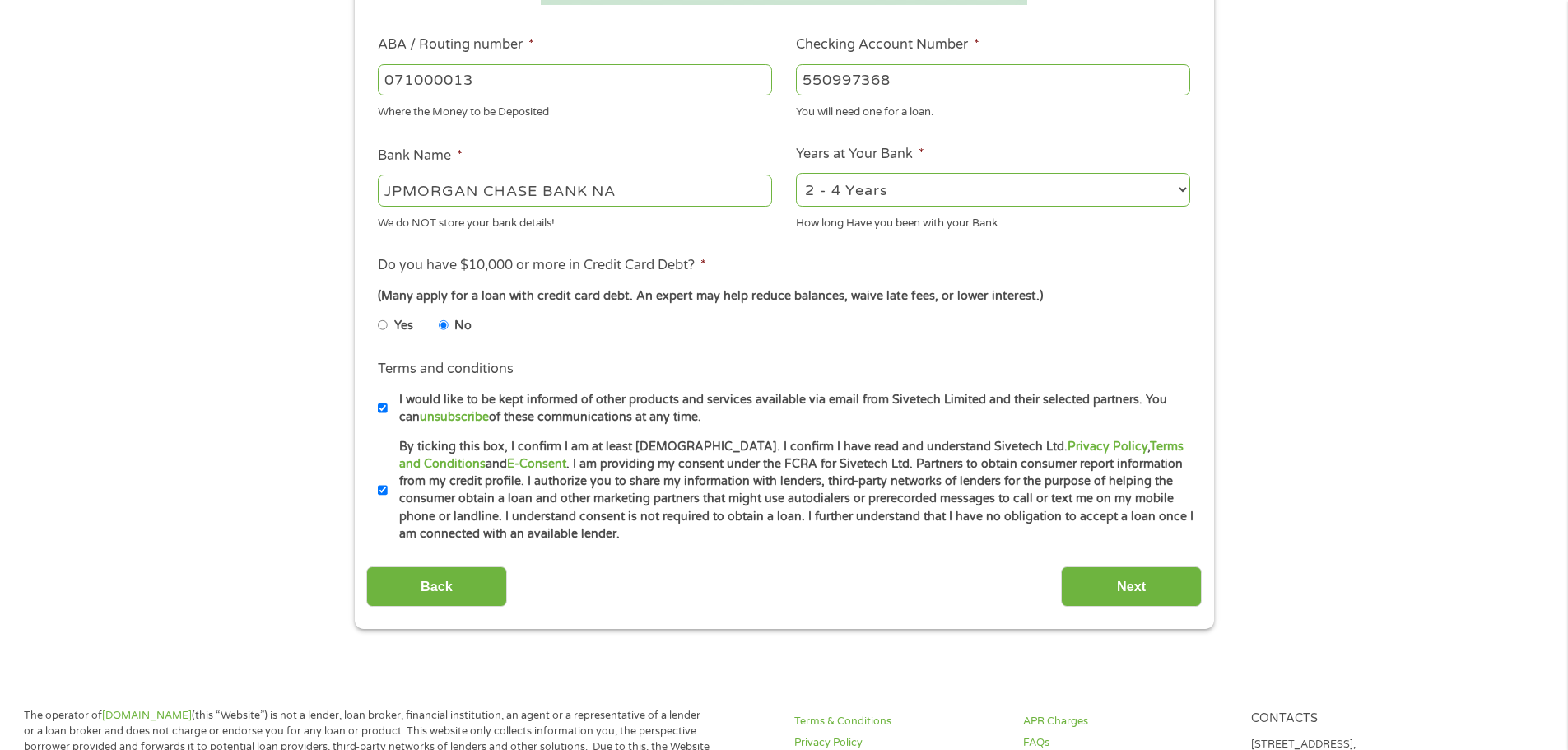
click at [547, 512] on label "By ticking this box, I confirm I am at least [DEMOGRAPHIC_DATA]. I confirm I ha…" at bounding box center [791, 490] width 808 height 106
click at [387, 504] on input "By ticking this box, I confirm I am at least [DEMOGRAPHIC_DATA]. I confirm I ha…" at bounding box center [383, 490] width 10 height 26
click at [573, 511] on label "By ticking this box, I confirm I am at least [DEMOGRAPHIC_DATA]. I confirm I ha…" at bounding box center [791, 490] width 808 height 106
click at [387, 504] on input "By ticking this box, I confirm I am at least [DEMOGRAPHIC_DATA]. I confirm I ha…" at bounding box center [383, 490] width 10 height 26
checkbox input "true"
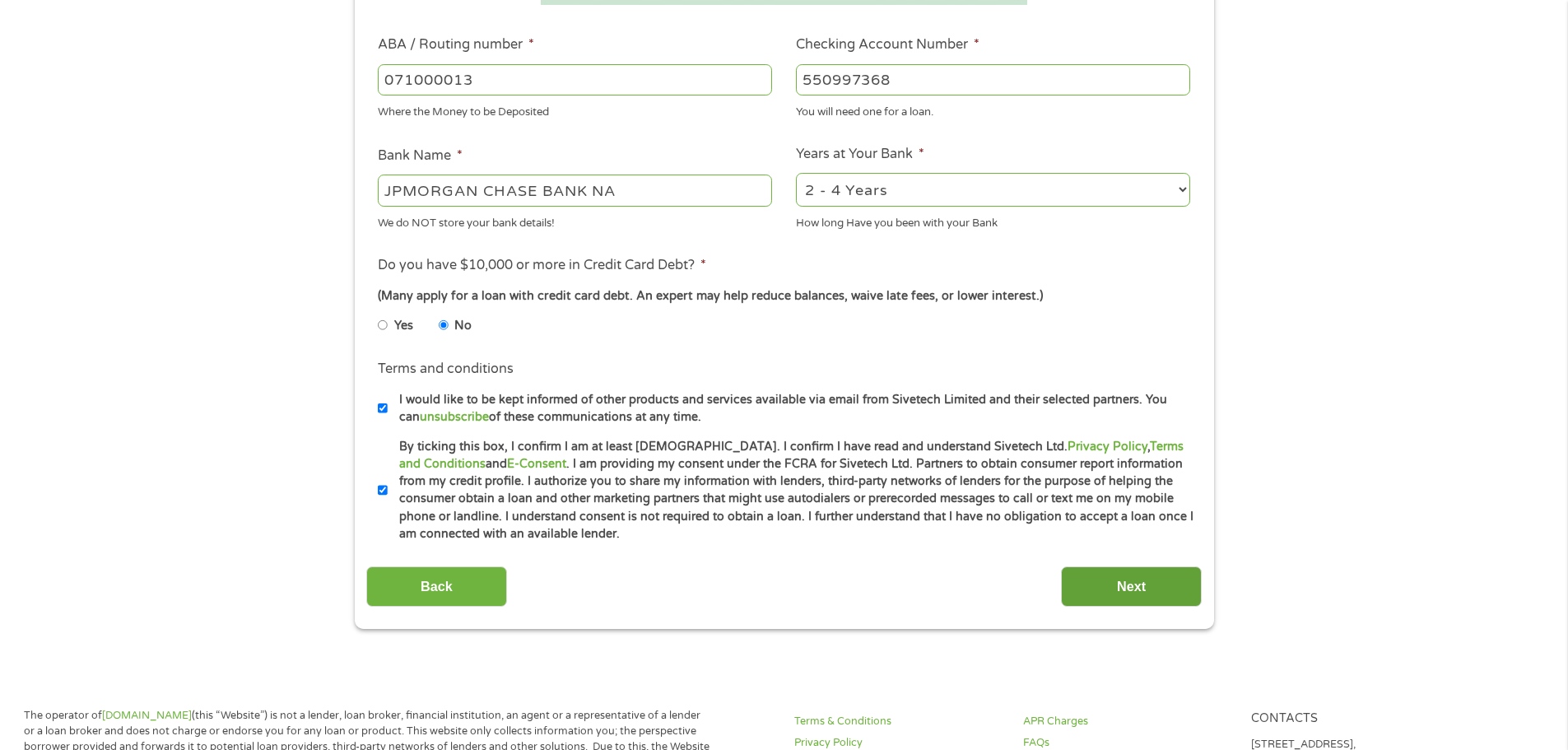
click at [1107, 593] on input "Next" at bounding box center [1130, 586] width 140 height 40
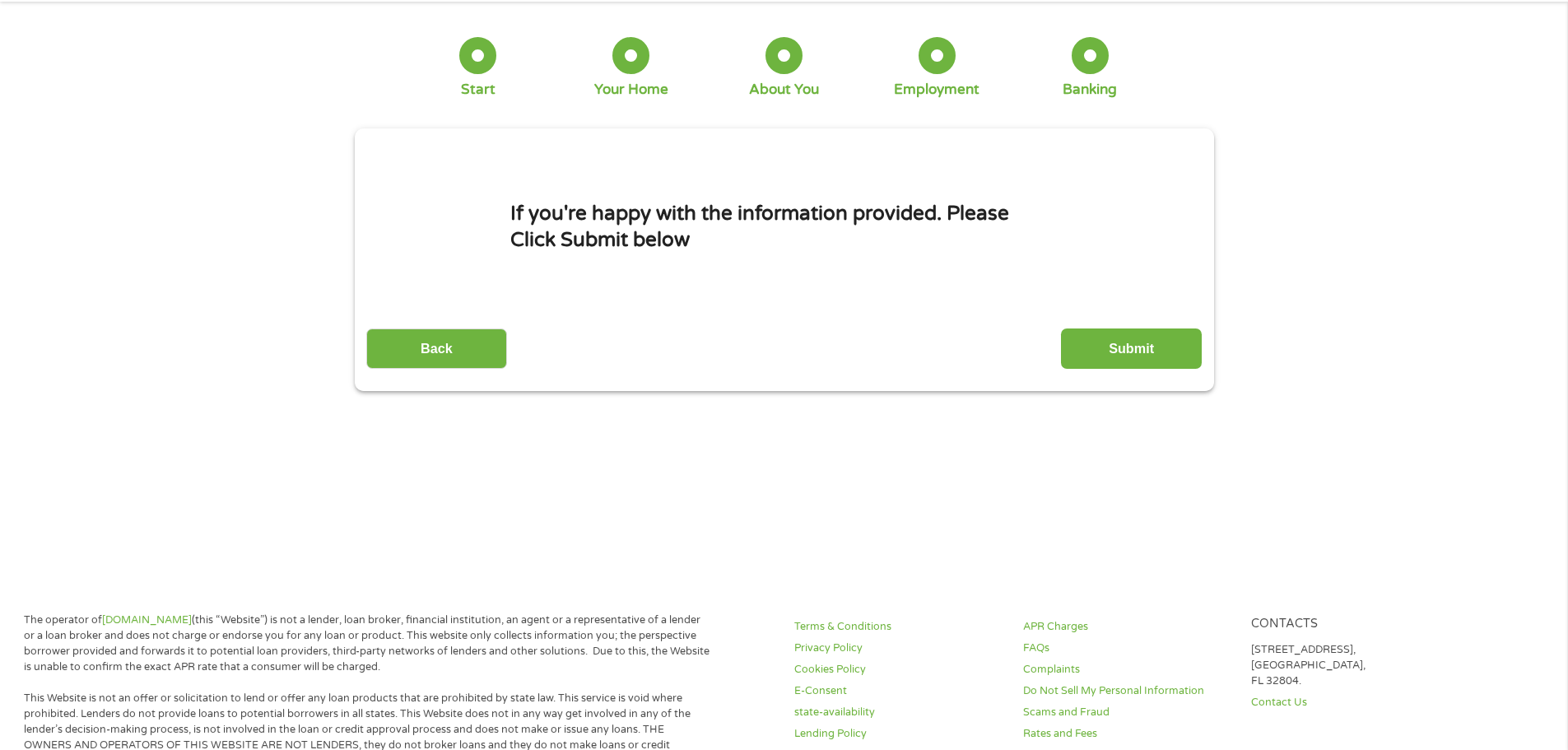
scroll to position [0, 0]
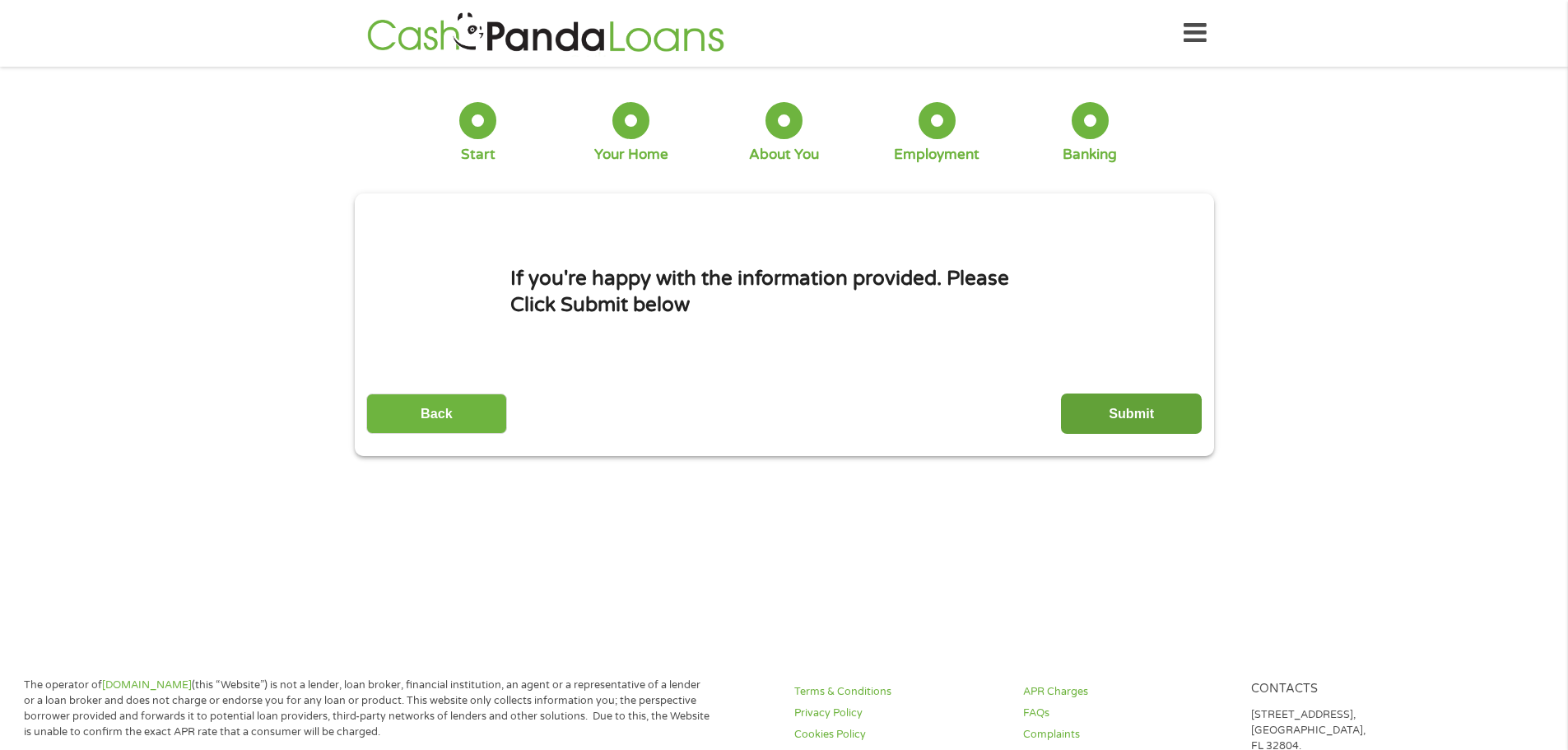
click at [1123, 414] on input "Submit" at bounding box center [1130, 413] width 140 height 40
